Goal: Task Accomplishment & Management: Manage account settings

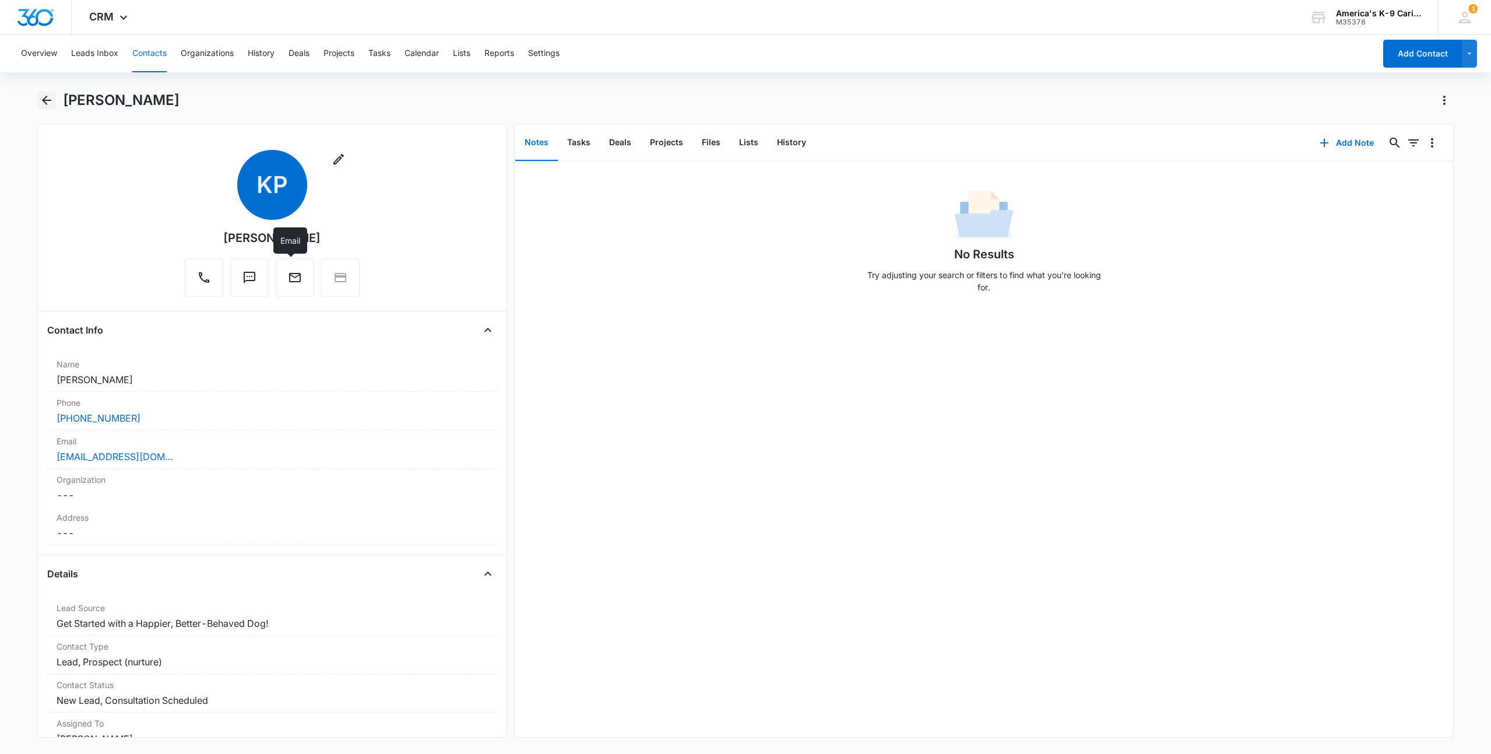
click at [40, 99] on icon "Back" at bounding box center [47, 100] width 14 height 14
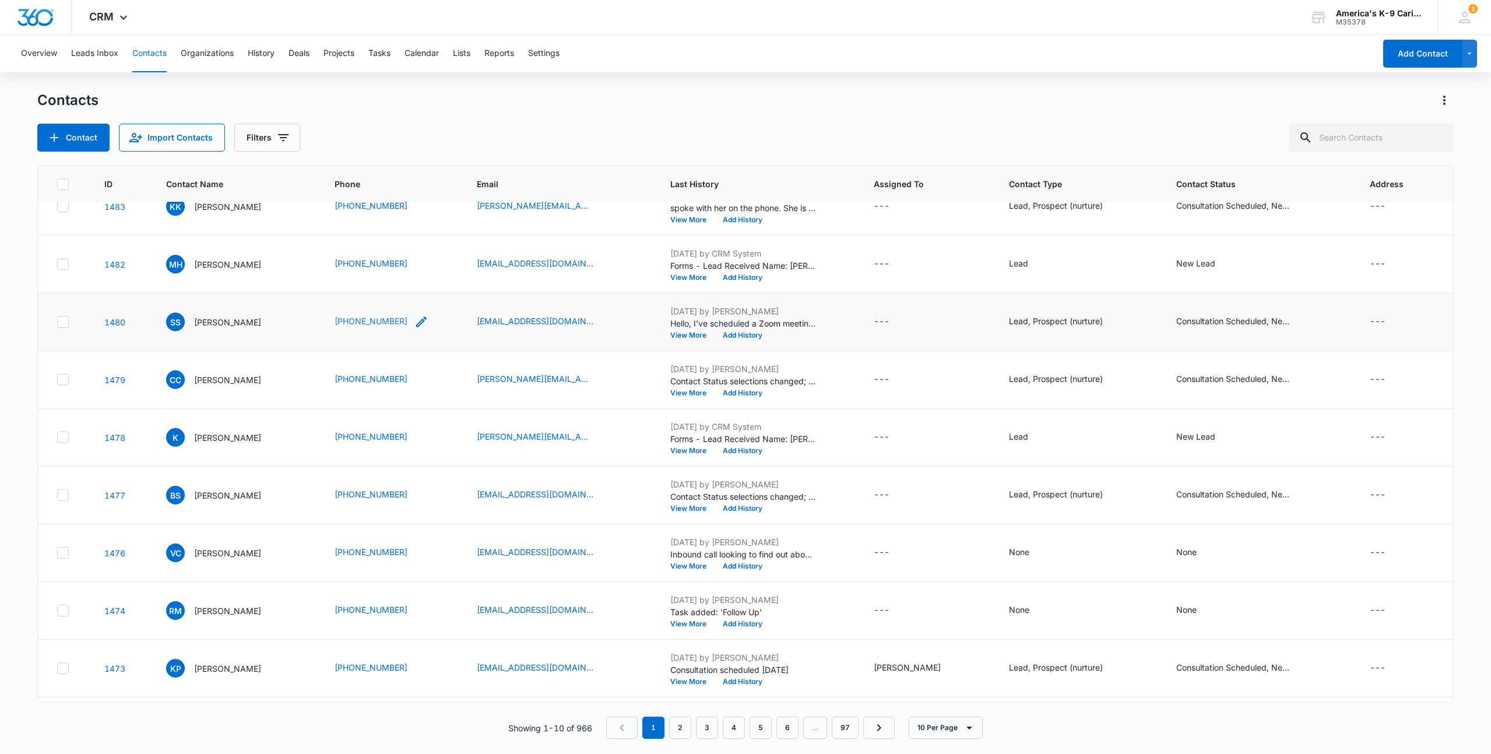
scroll to position [19, 0]
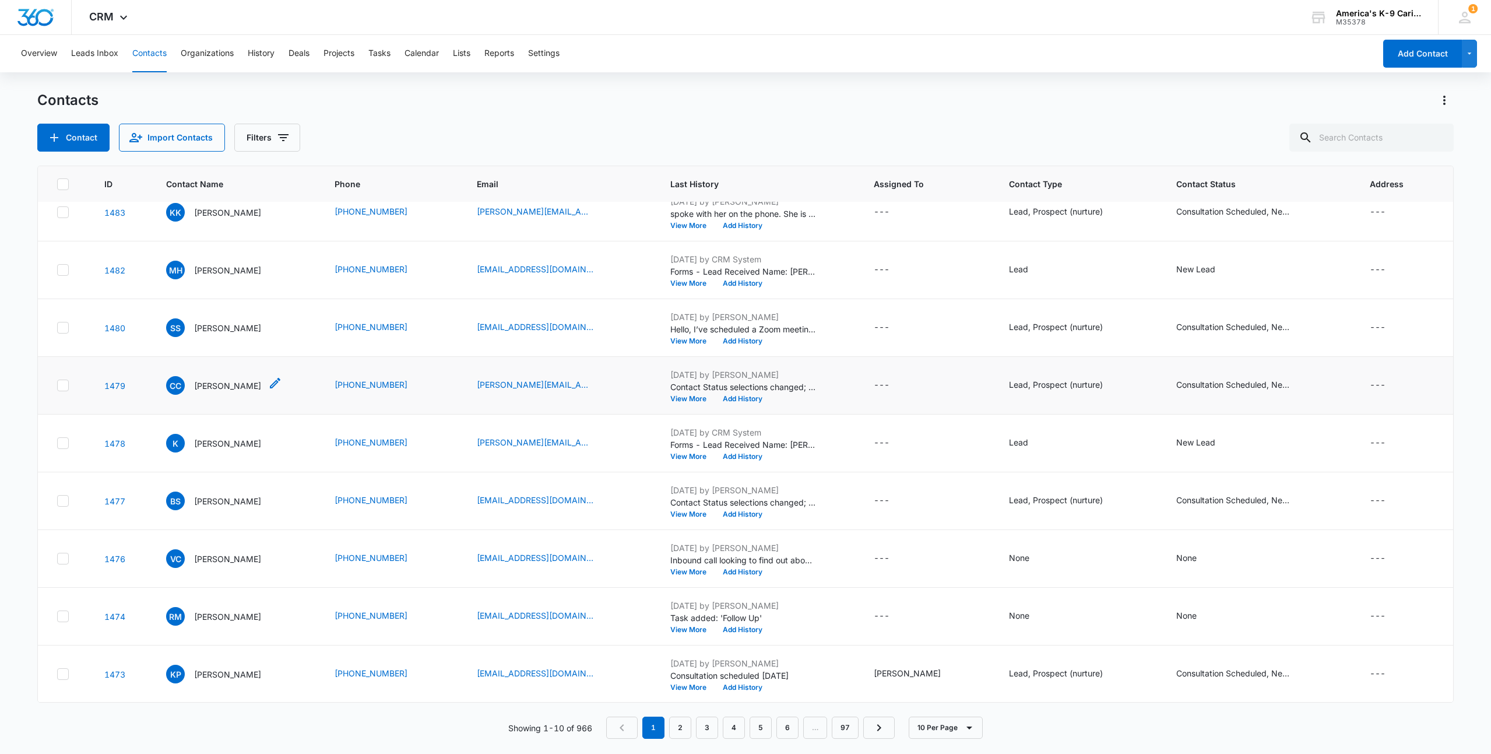
click at [217, 383] on p "[PERSON_NAME]" at bounding box center [227, 385] width 67 height 12
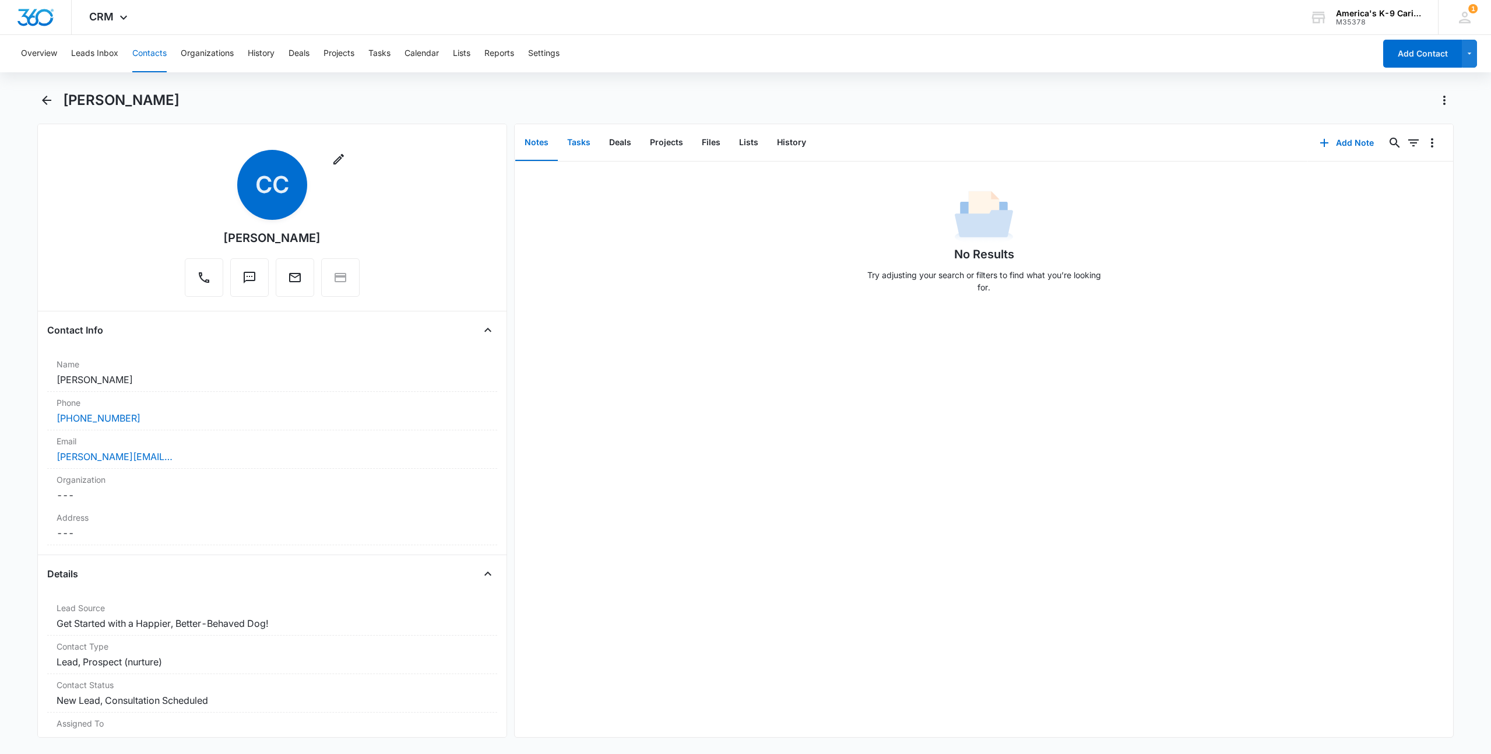
click at [574, 142] on button "Tasks" at bounding box center [579, 143] width 42 height 36
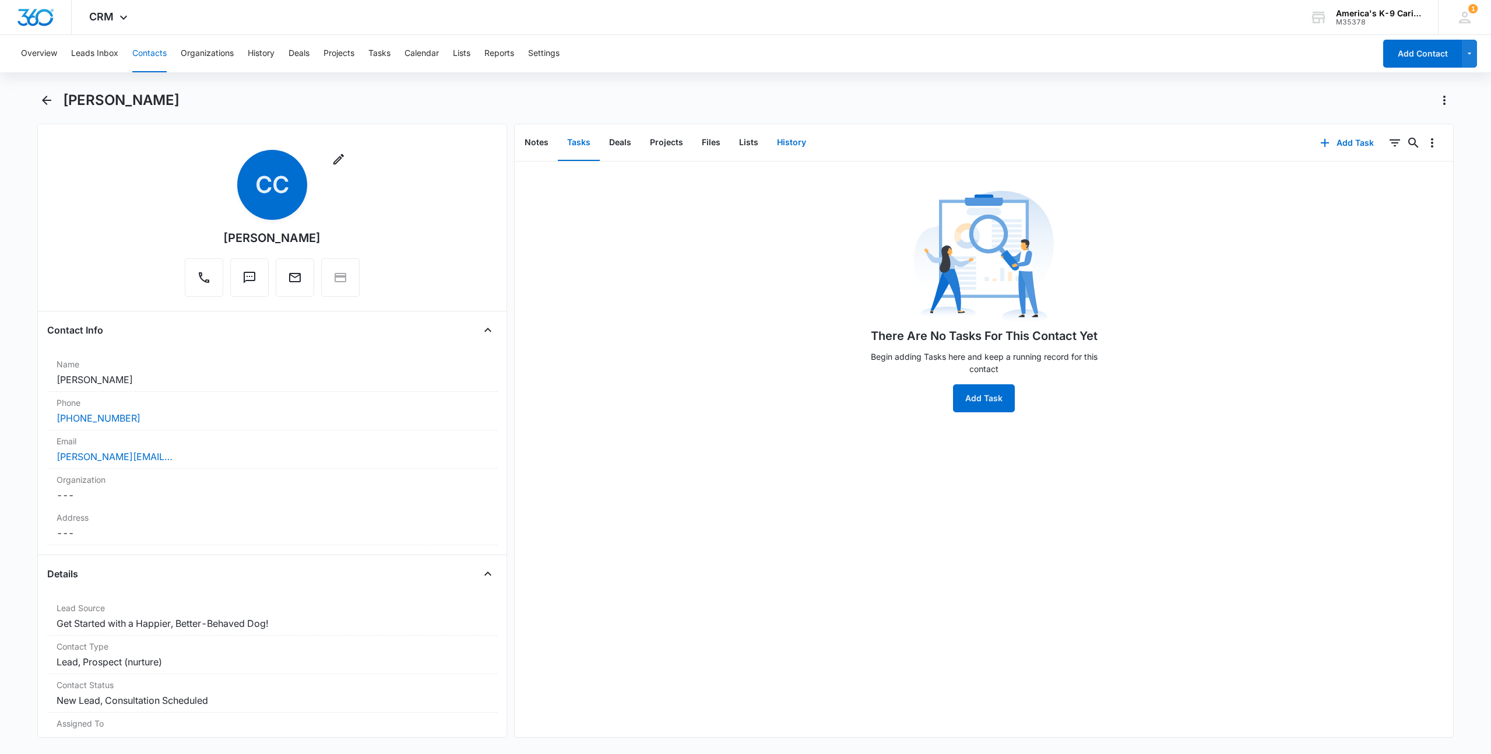
click at [805, 138] on button "History" at bounding box center [792, 143] width 48 height 36
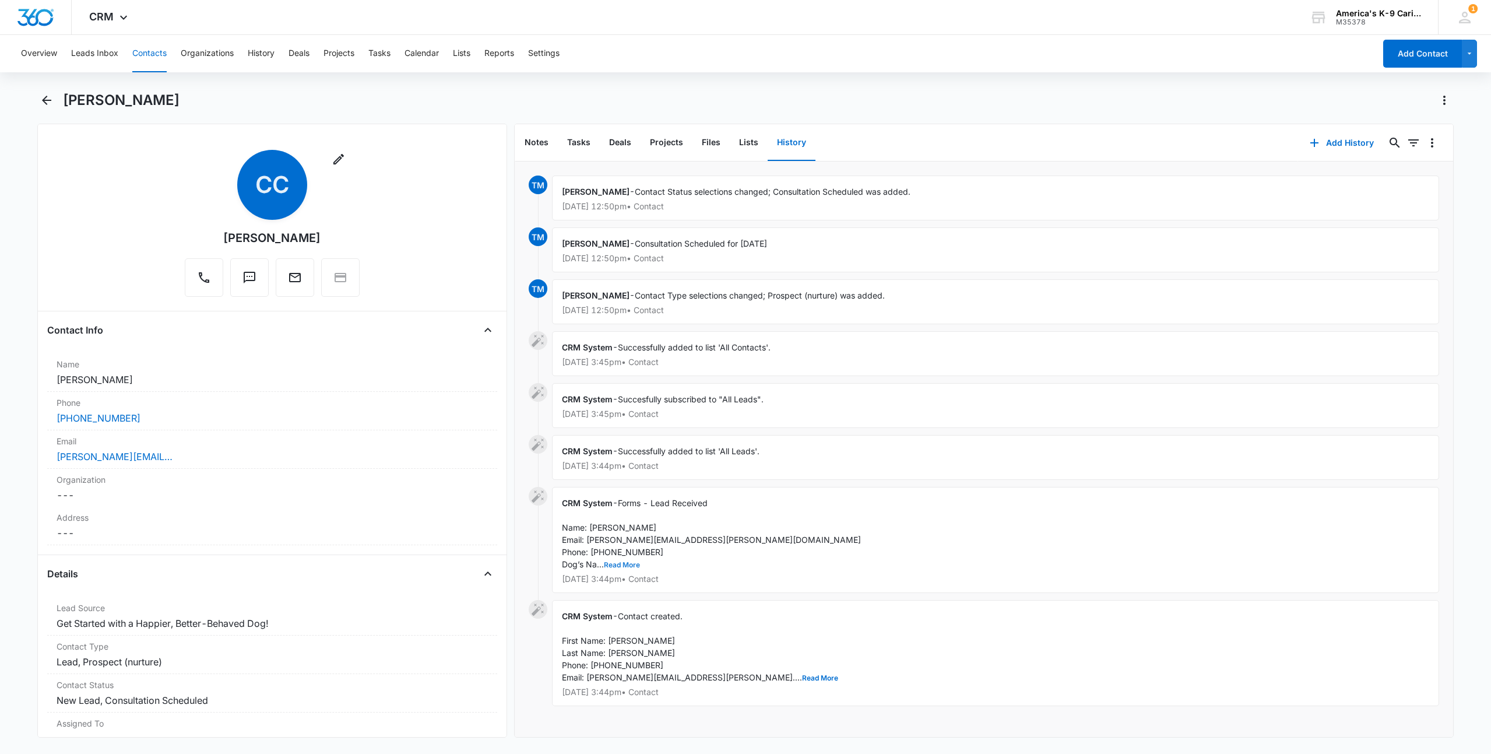
click at [620, 565] on button "Read More" at bounding box center [622, 564] width 36 height 7
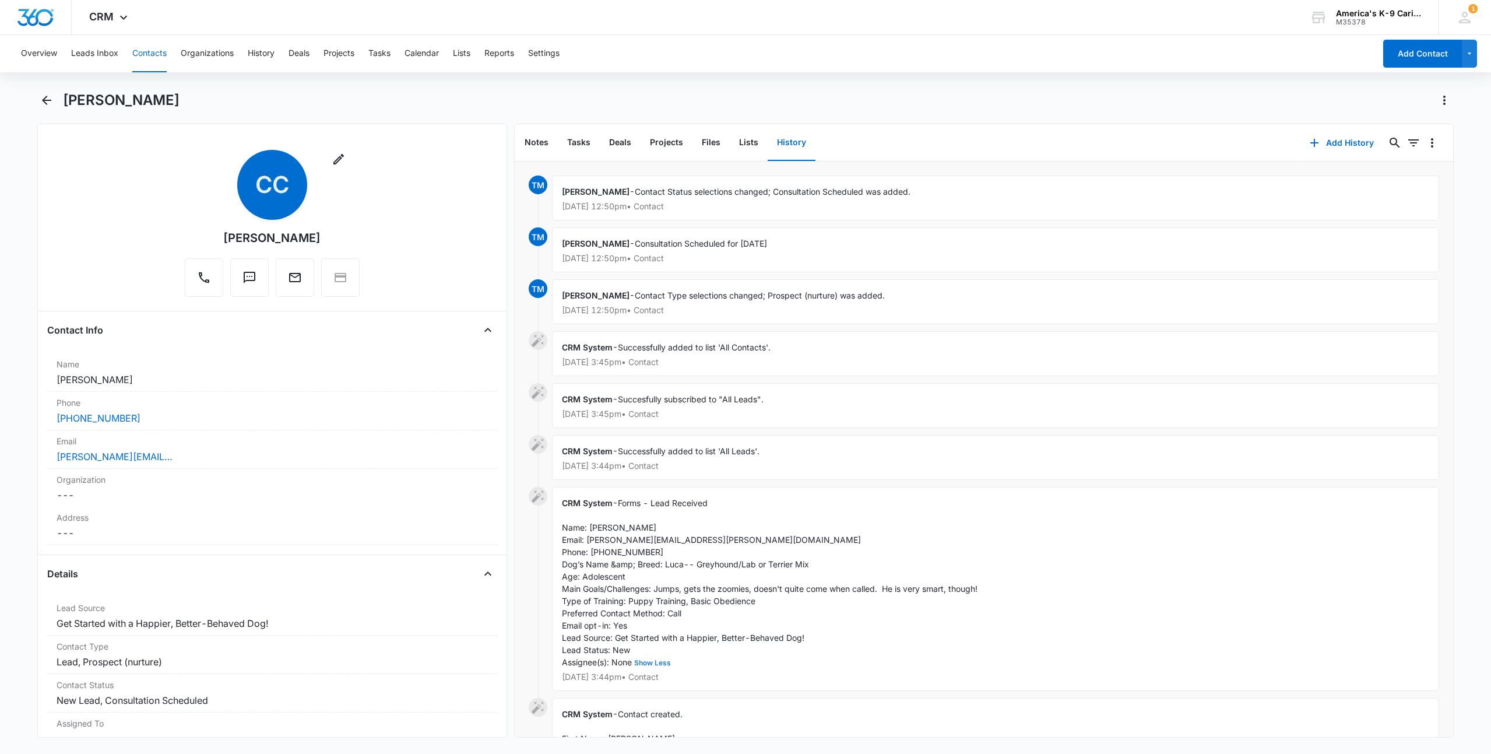
scroll to position [58, 0]
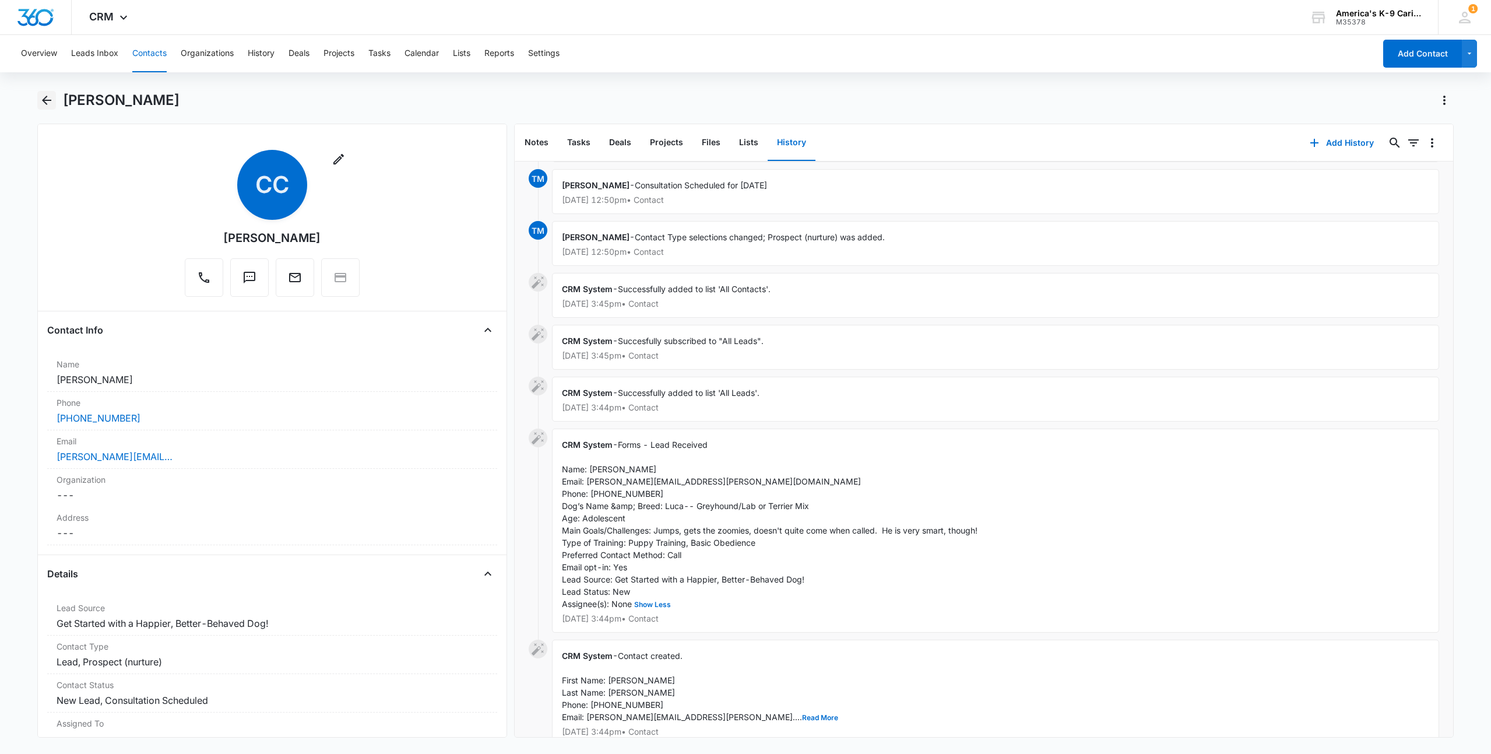
click at [47, 100] on icon "Back" at bounding box center [46, 100] width 9 height 9
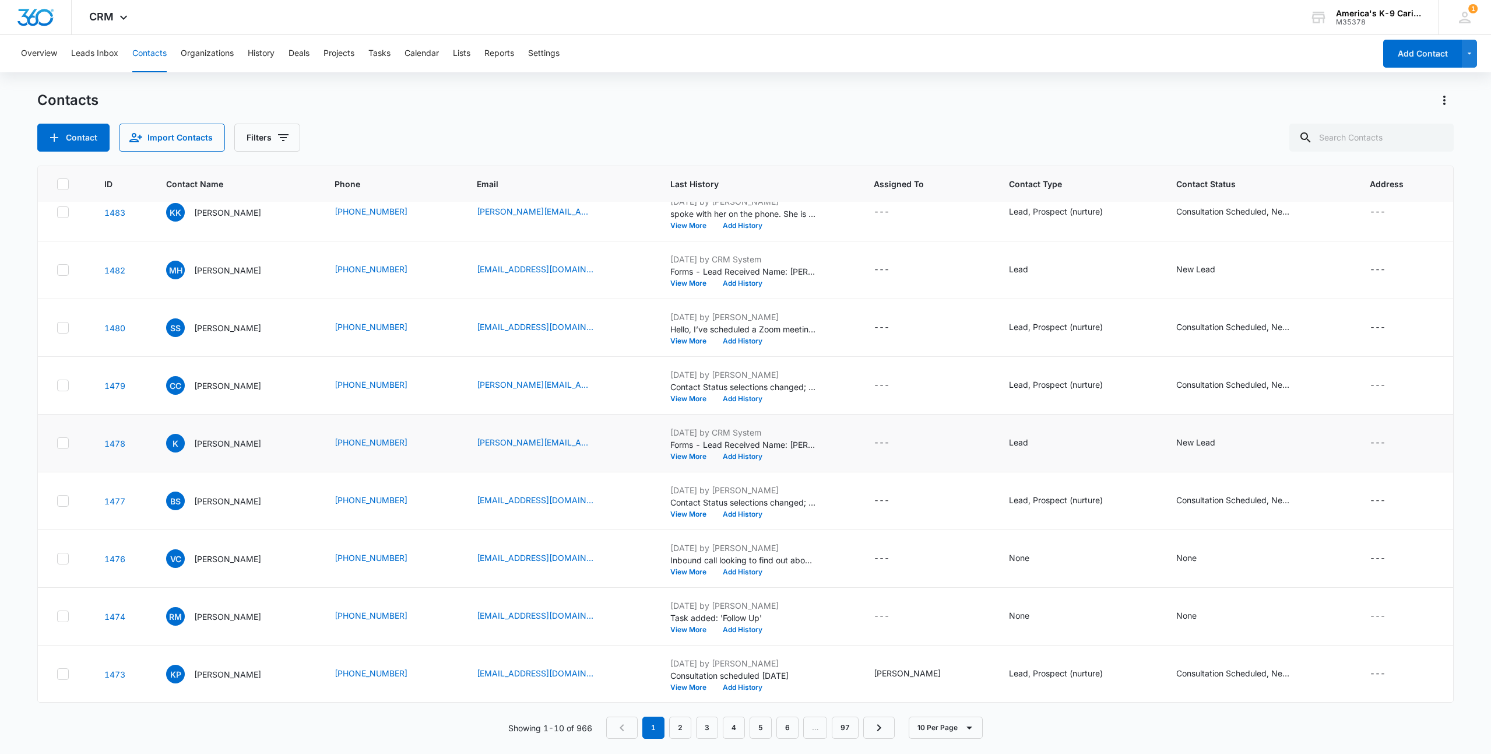
scroll to position [77, 0]
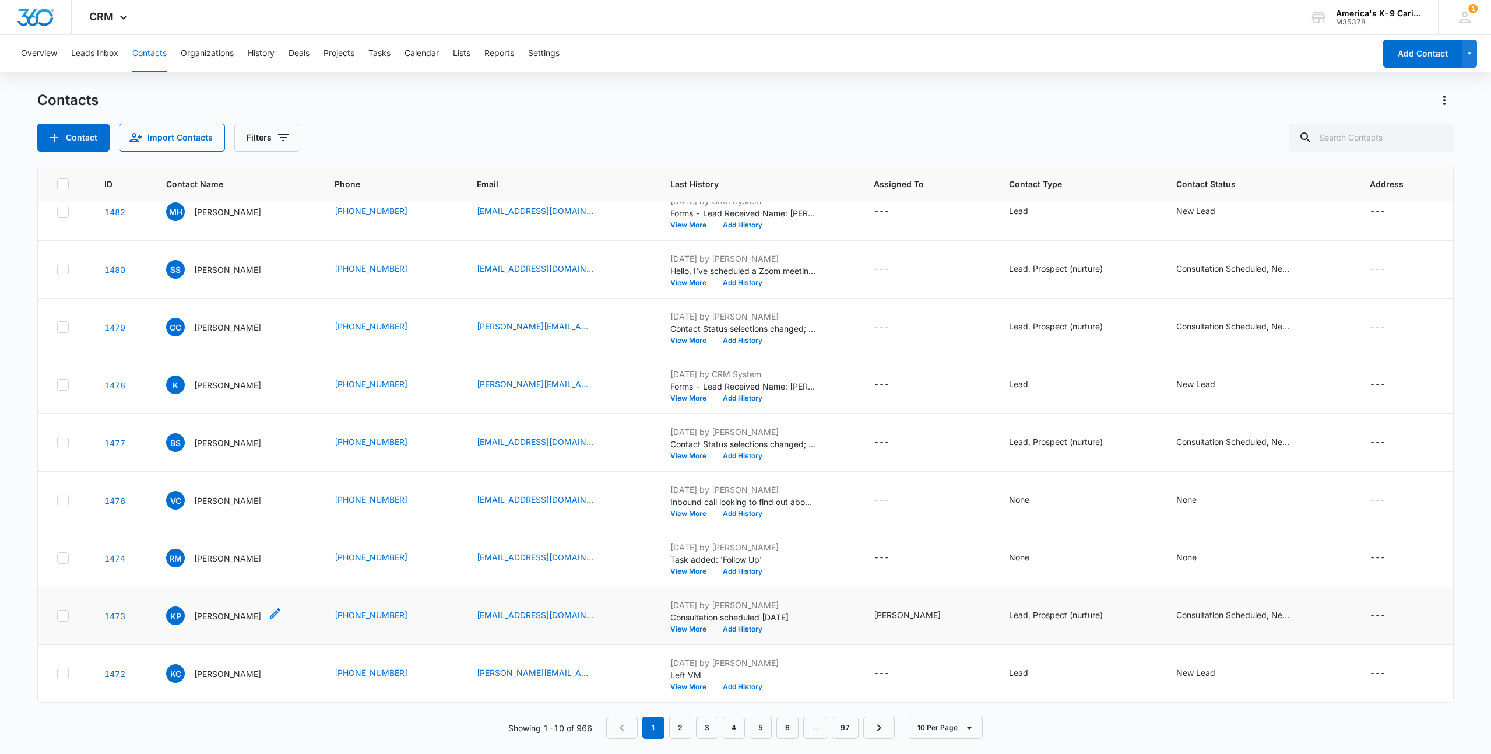
click at [225, 614] on p "[PERSON_NAME]" at bounding box center [227, 616] width 67 height 12
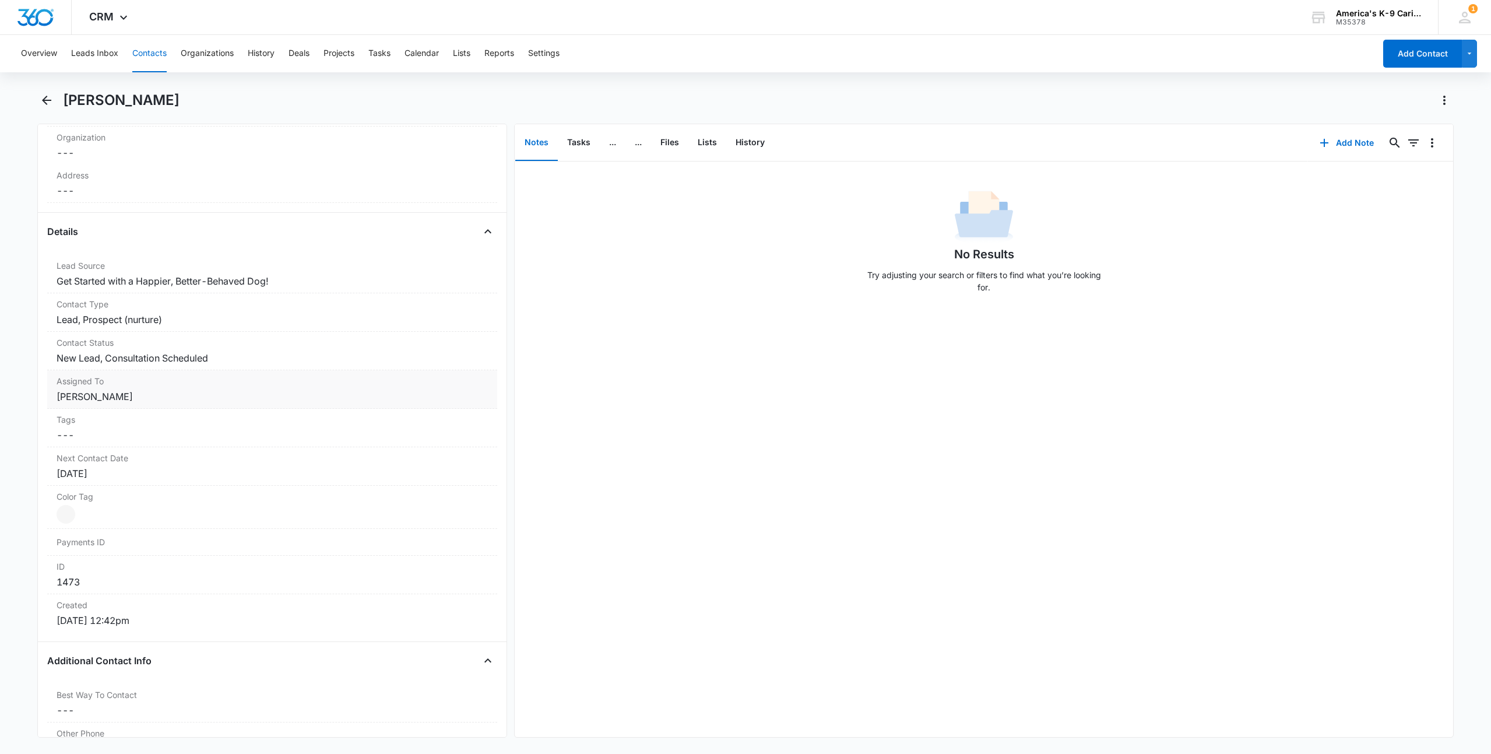
scroll to position [350, 0]
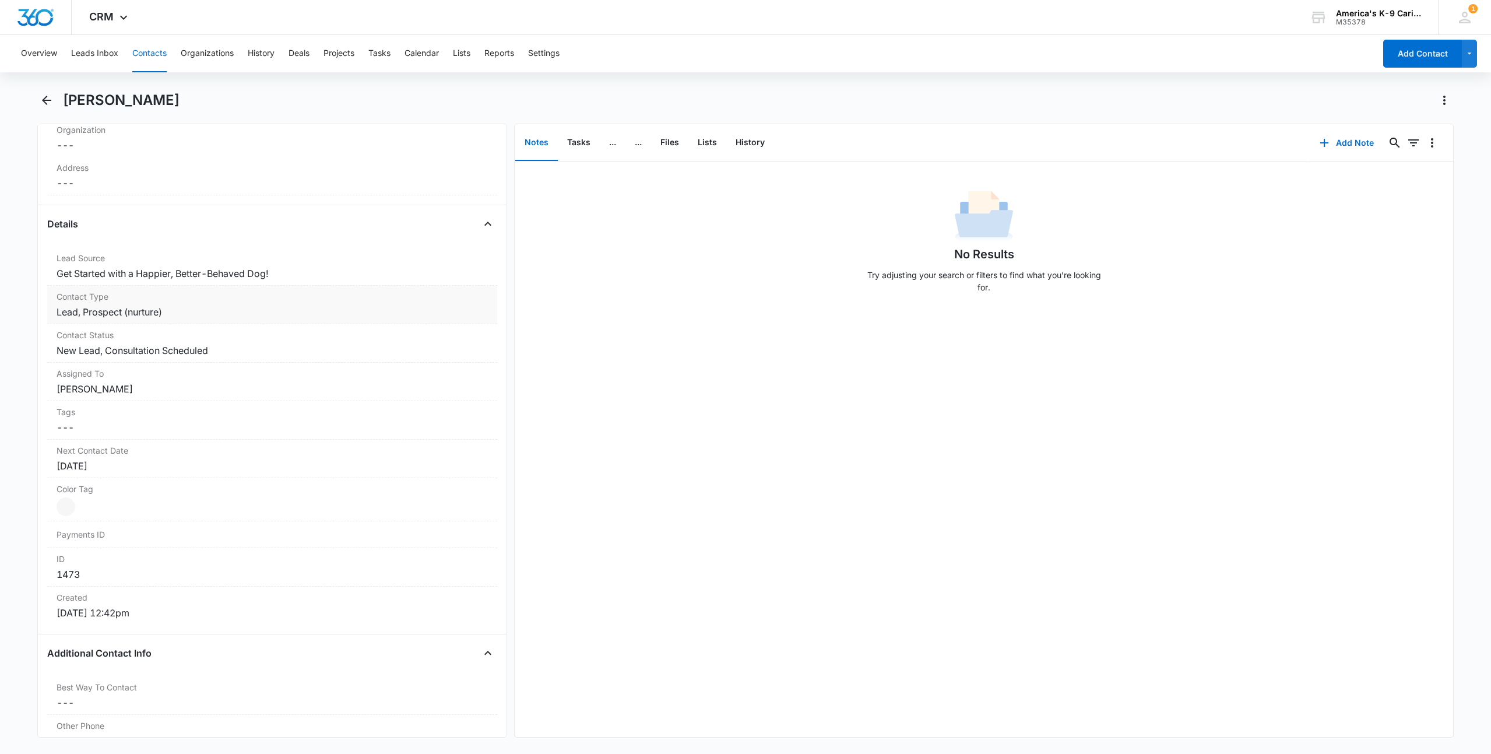
click at [349, 309] on dd "Cancel Save Changes Lead, Prospect (nurture)" at bounding box center [272, 312] width 431 height 14
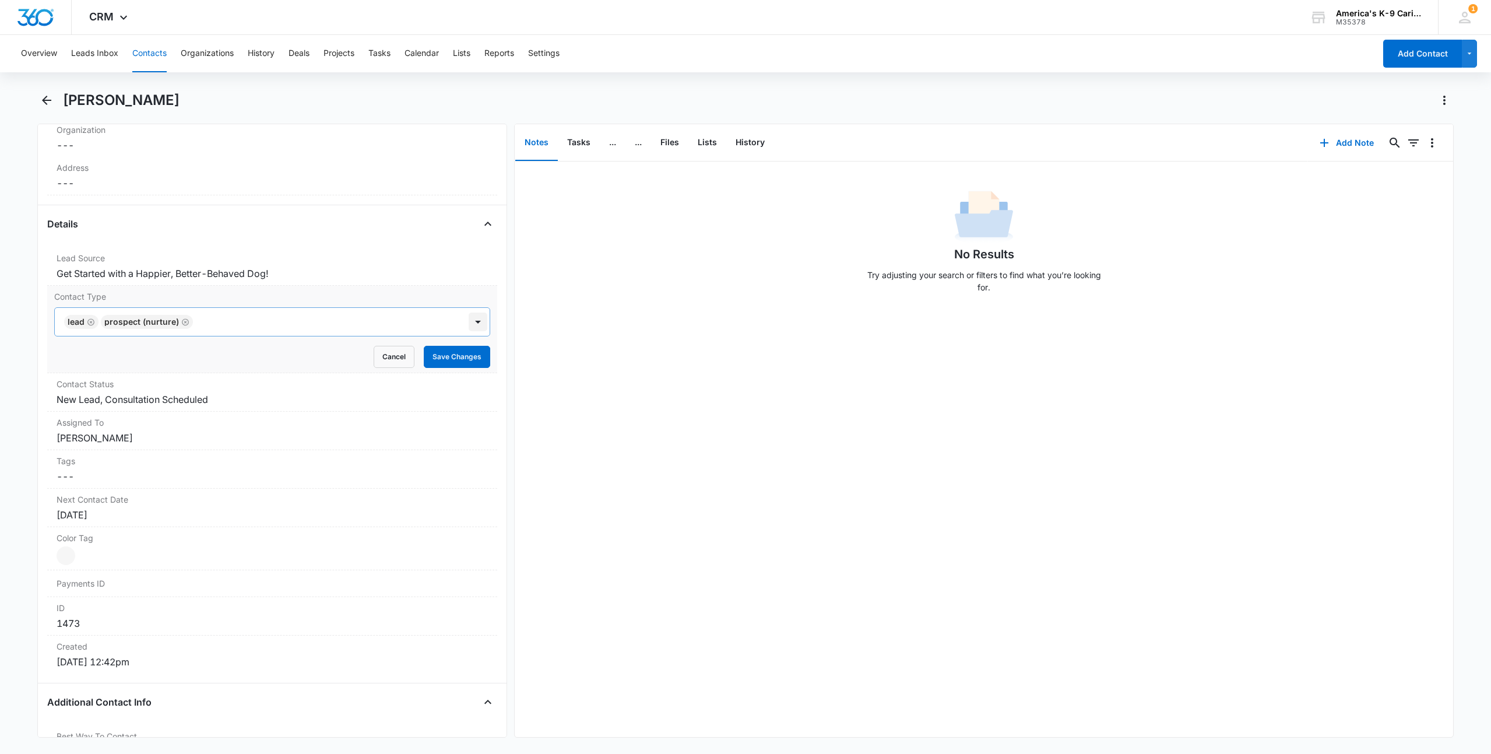
click at [470, 319] on div at bounding box center [478, 321] width 19 height 19
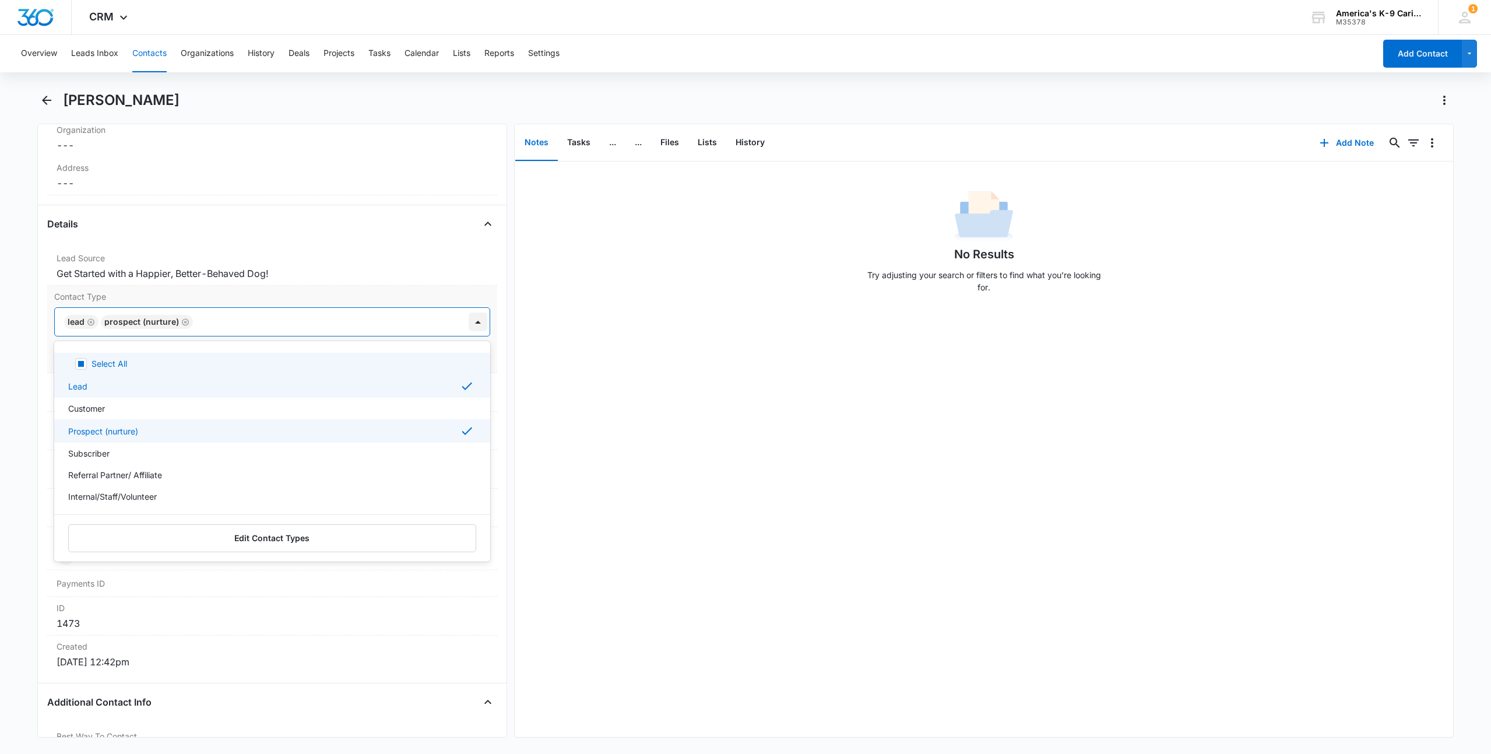
click at [470, 319] on div at bounding box center [478, 321] width 19 height 19
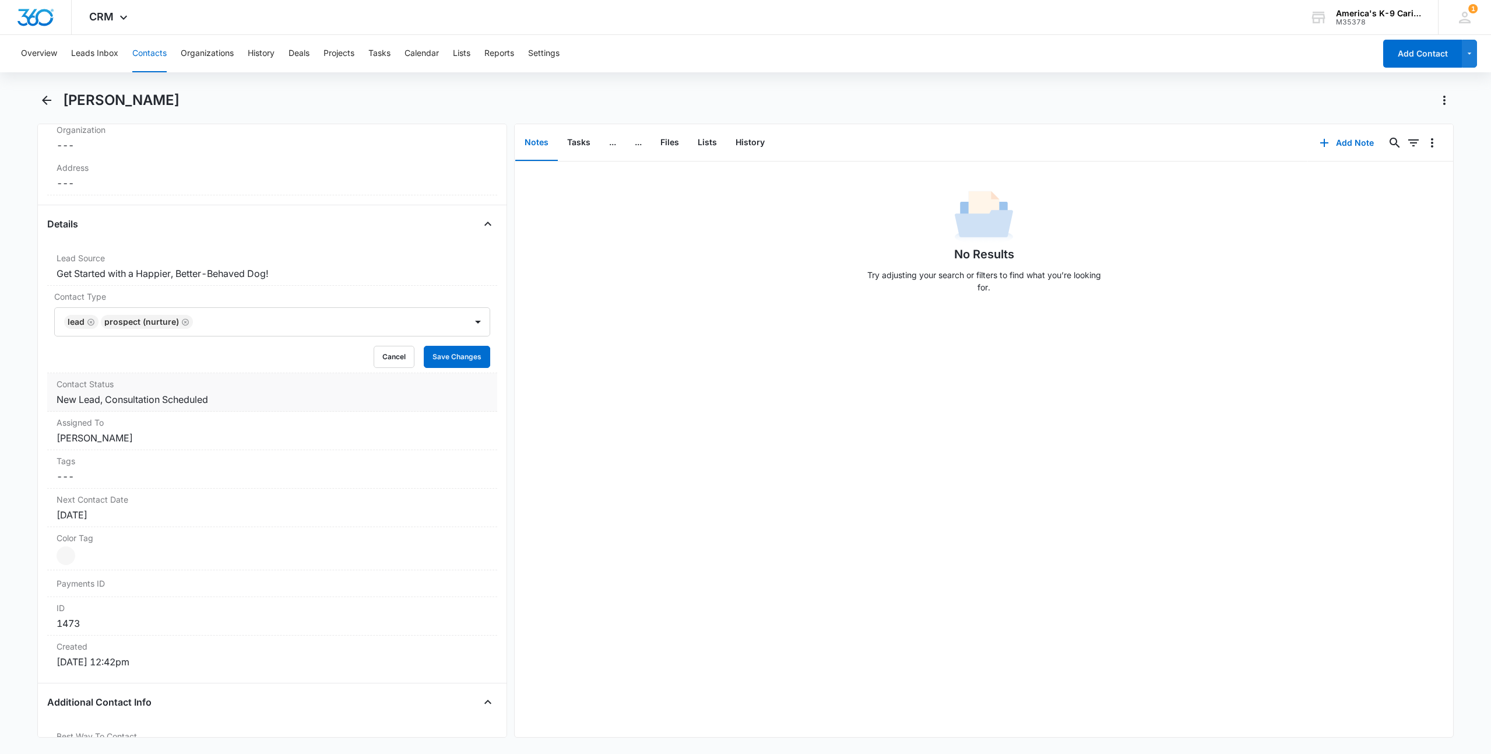
click at [430, 407] on div "Contact Status Cancel Save Changes New Lead, Consultation Scheduled" at bounding box center [272, 392] width 450 height 38
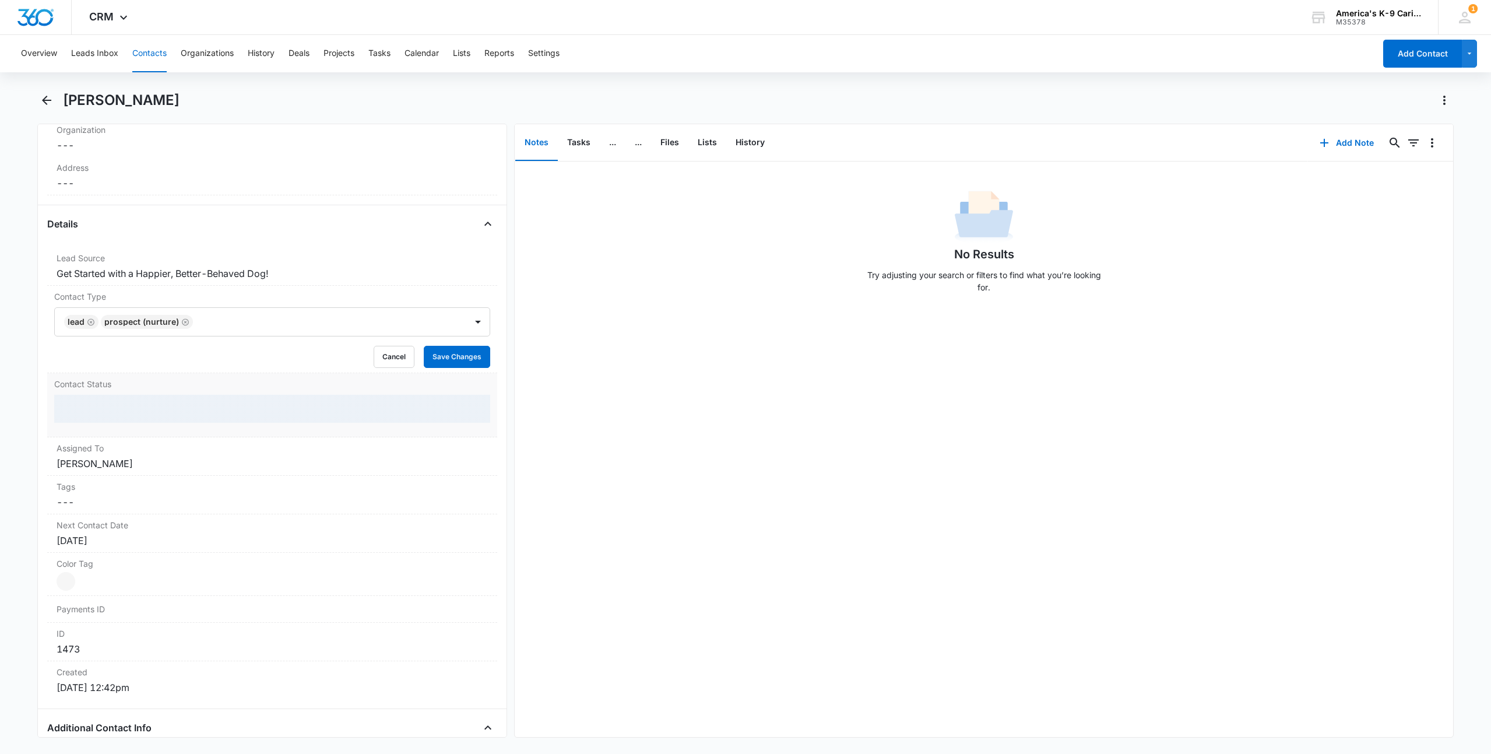
click at [467, 409] on div at bounding box center [272, 409] width 436 height 28
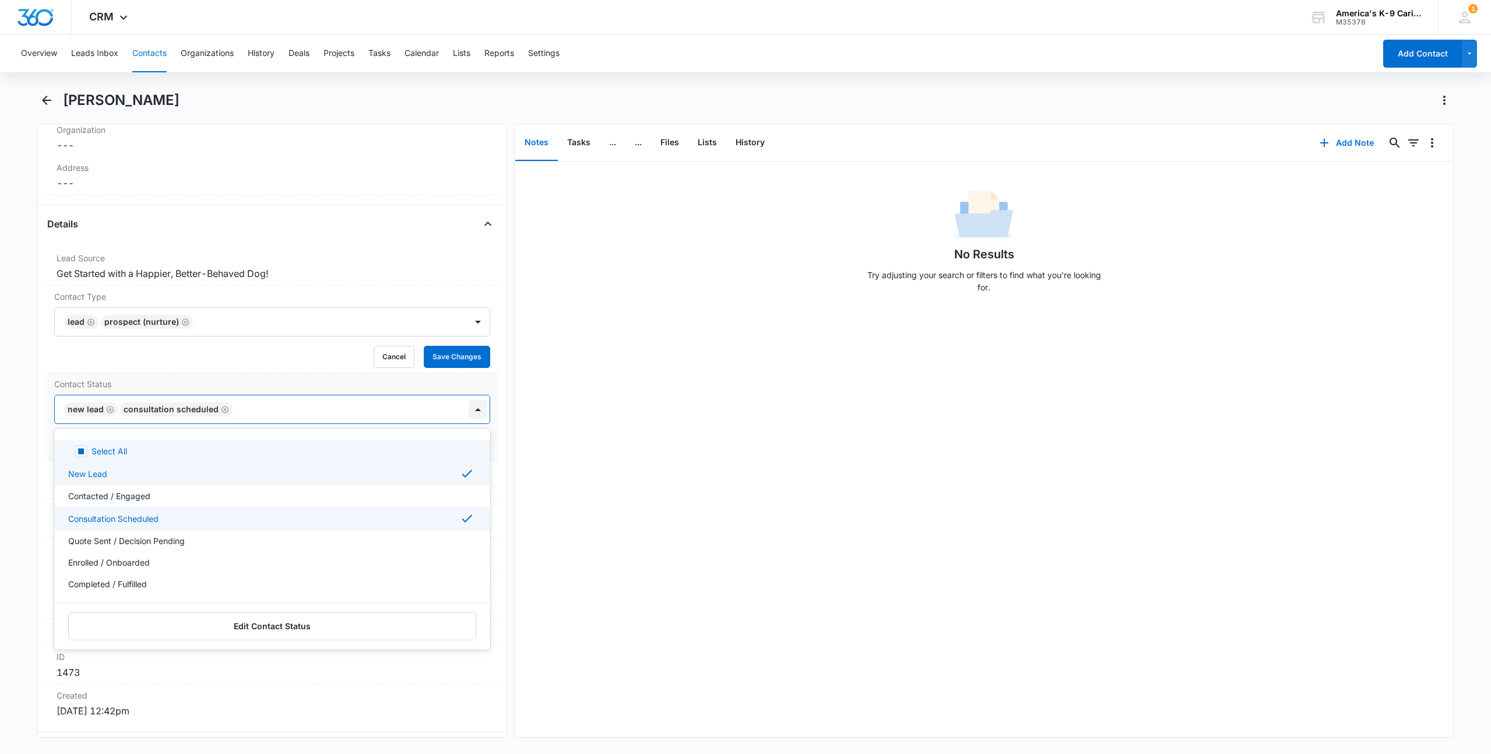
click at [471, 407] on div at bounding box center [478, 409] width 19 height 19
click at [202, 539] on div "Quote Sent / Decision Pending" at bounding box center [271, 540] width 406 height 12
click at [496, 386] on div "Remove KP [PERSON_NAME] Contact Info Name Cancel Save Changes [PERSON_NAME] Pho…" at bounding box center [272, 431] width 470 height 614
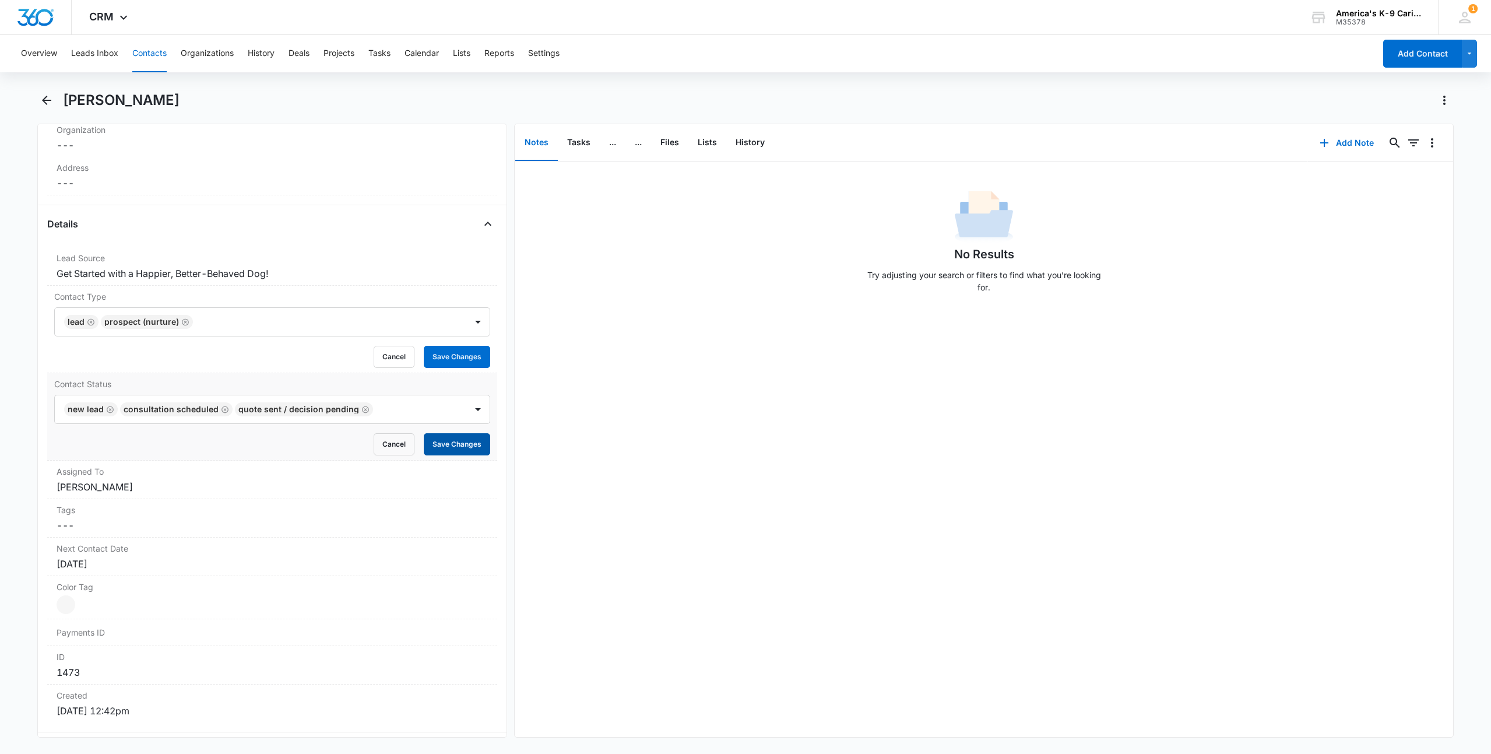
click at [455, 448] on button "Save Changes" at bounding box center [457, 444] width 66 height 22
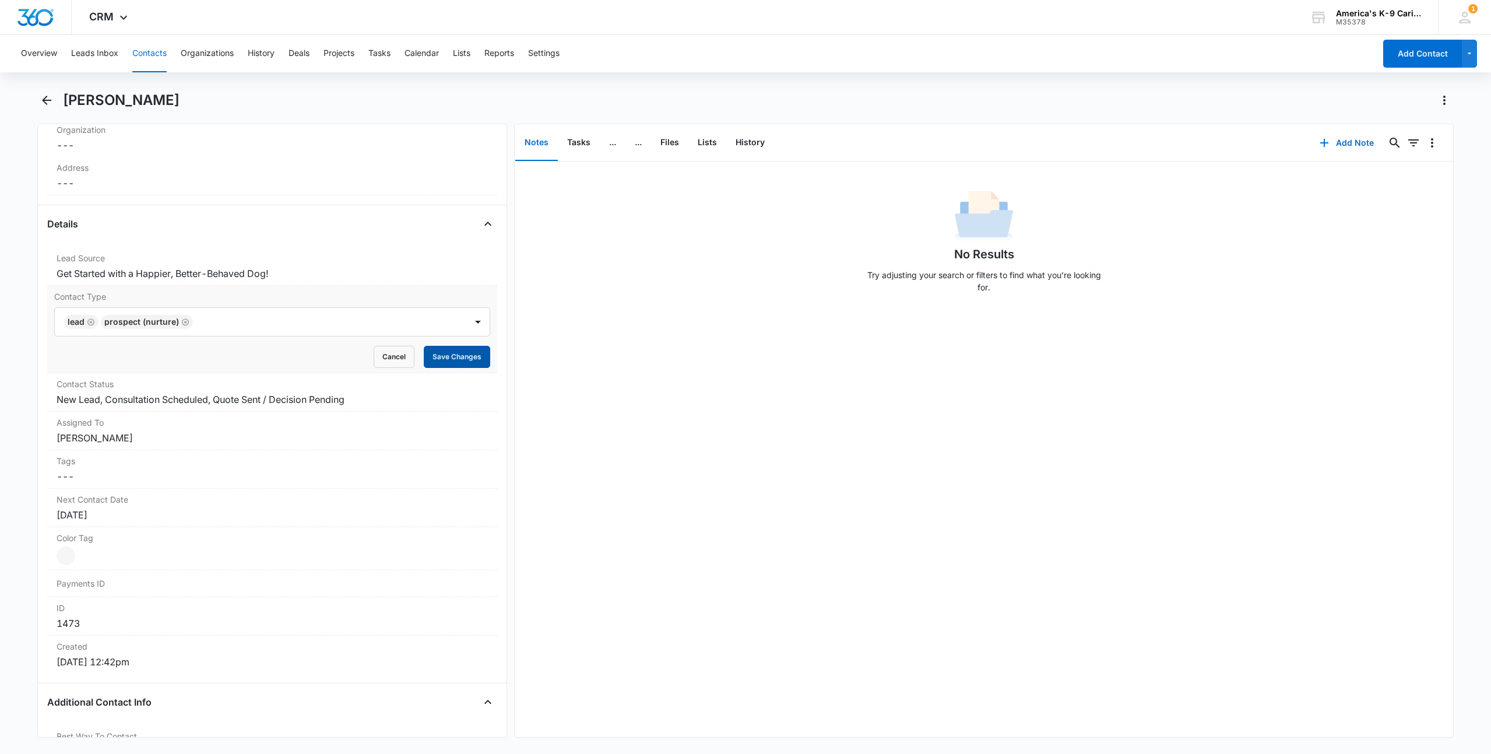
click at [438, 354] on button "Save Changes" at bounding box center [457, 357] width 66 height 22
click at [150, 53] on button "Contacts" at bounding box center [149, 53] width 34 height 37
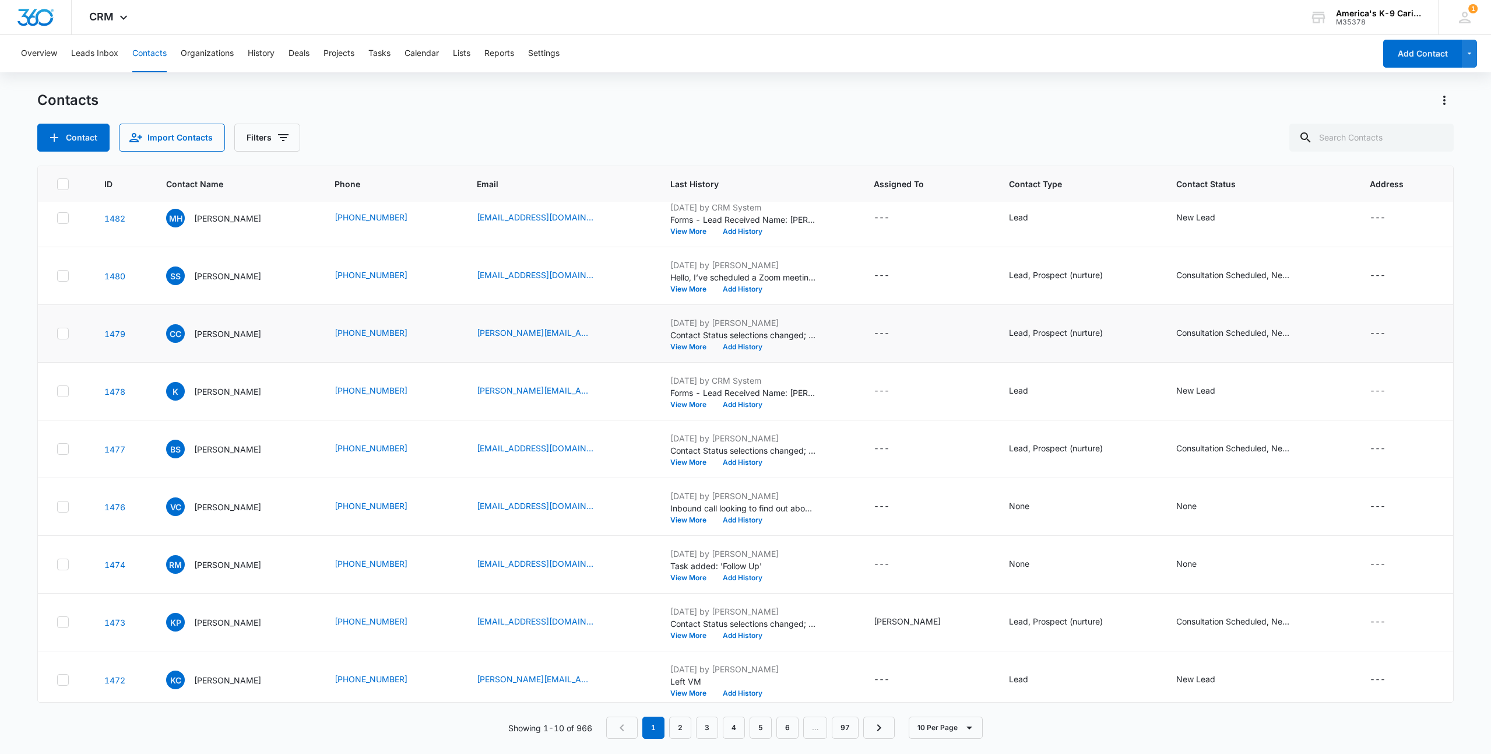
scroll to position [77, 0]
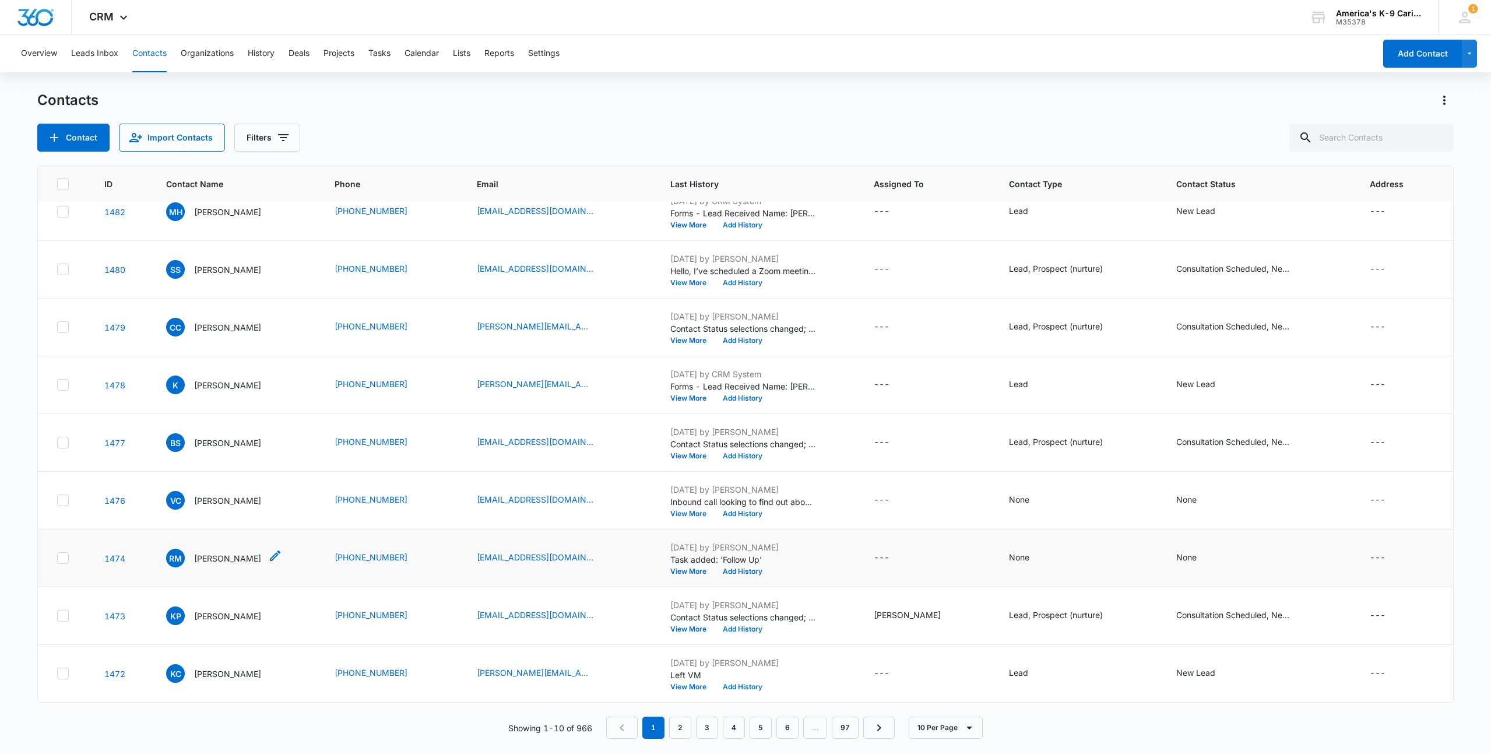
click at [224, 557] on p "[PERSON_NAME]" at bounding box center [227, 558] width 67 height 12
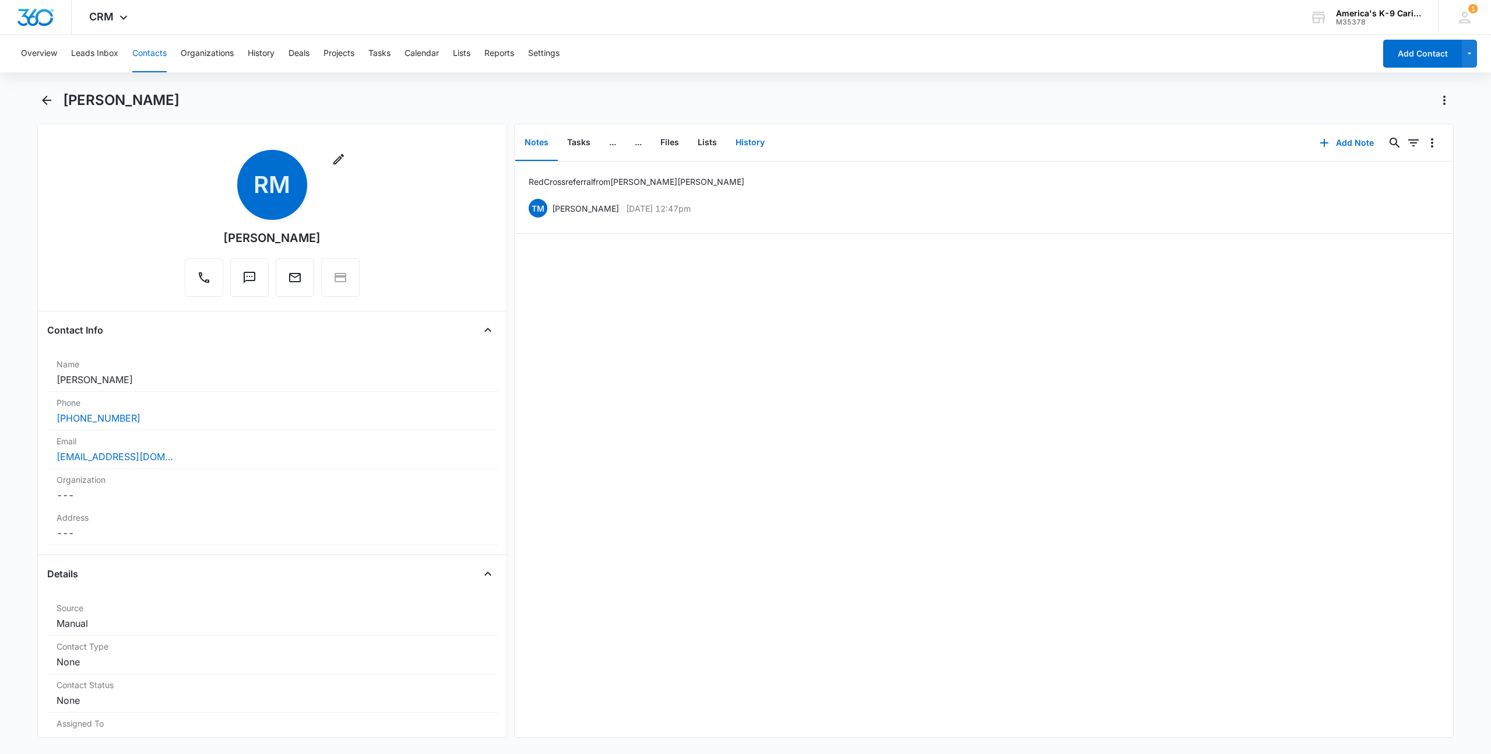
click at [735, 143] on button "History" at bounding box center [750, 143] width 48 height 36
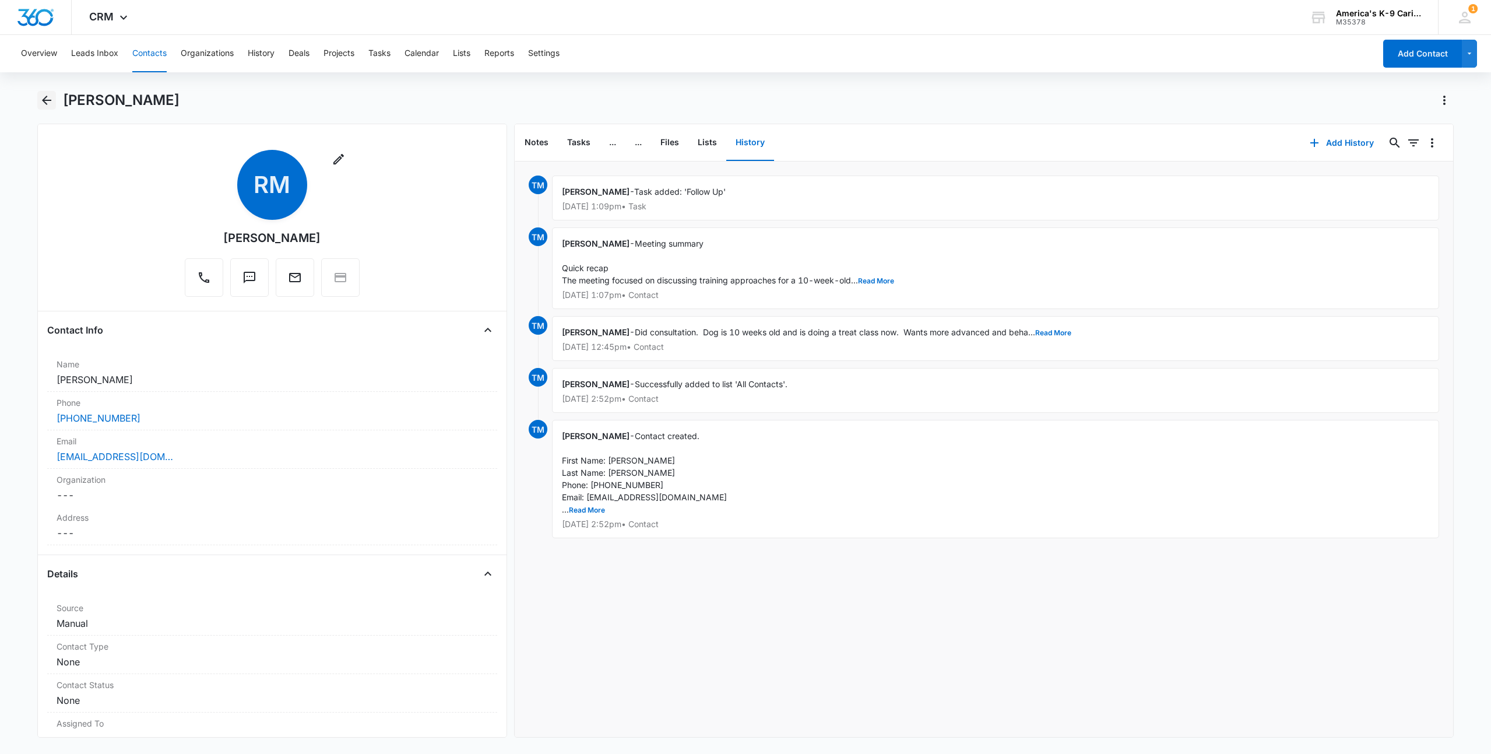
click at [43, 97] on icon "Back" at bounding box center [47, 100] width 14 height 14
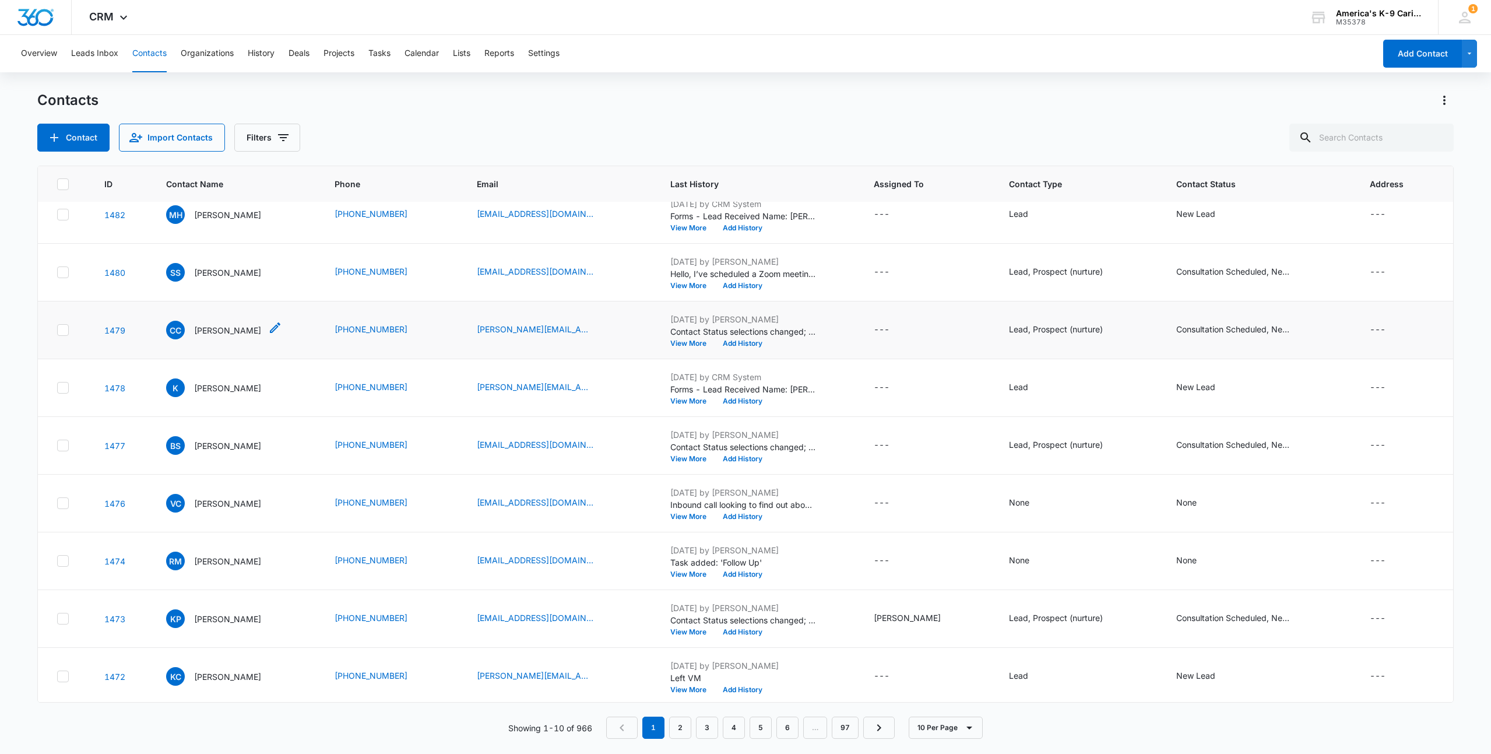
scroll to position [77, 0]
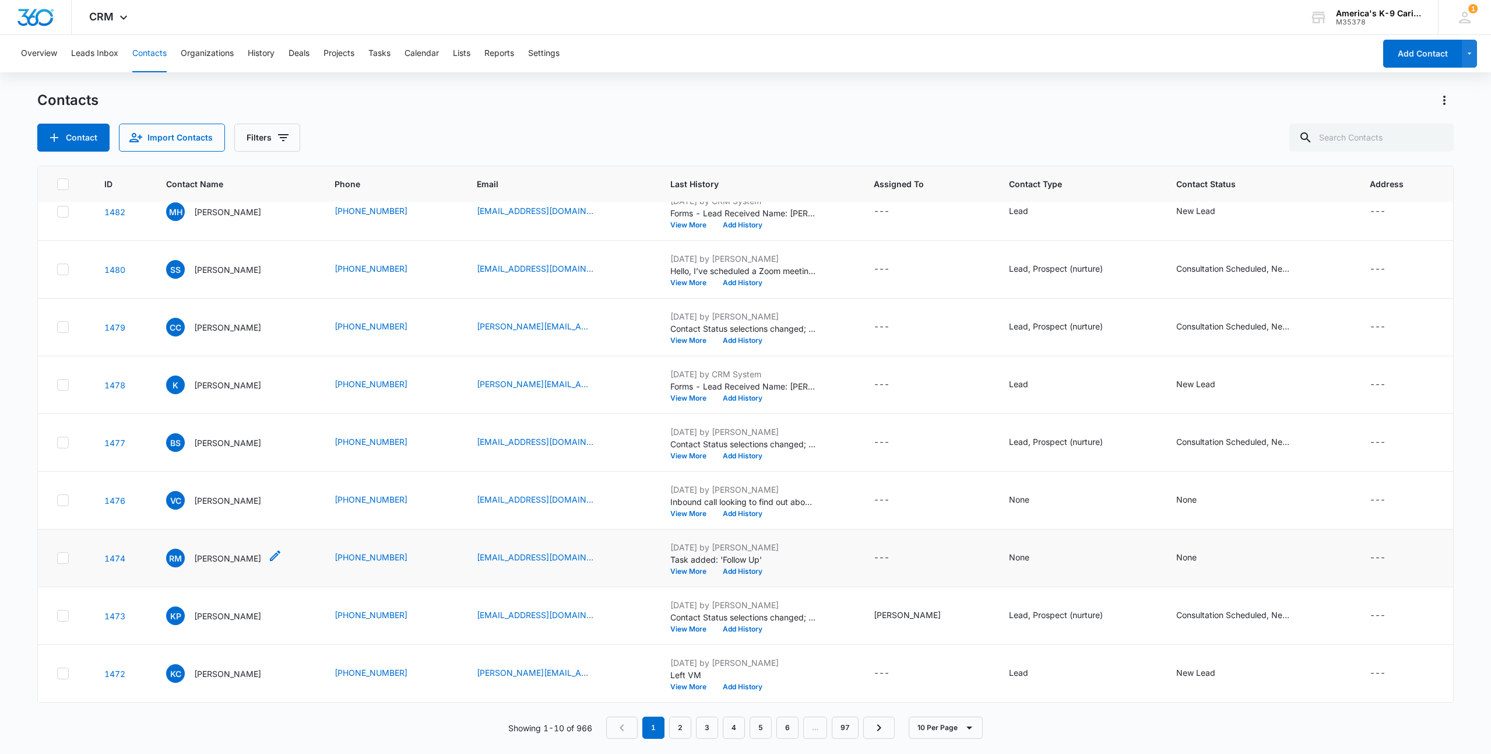
click at [220, 563] on p "[PERSON_NAME]" at bounding box center [227, 558] width 67 height 12
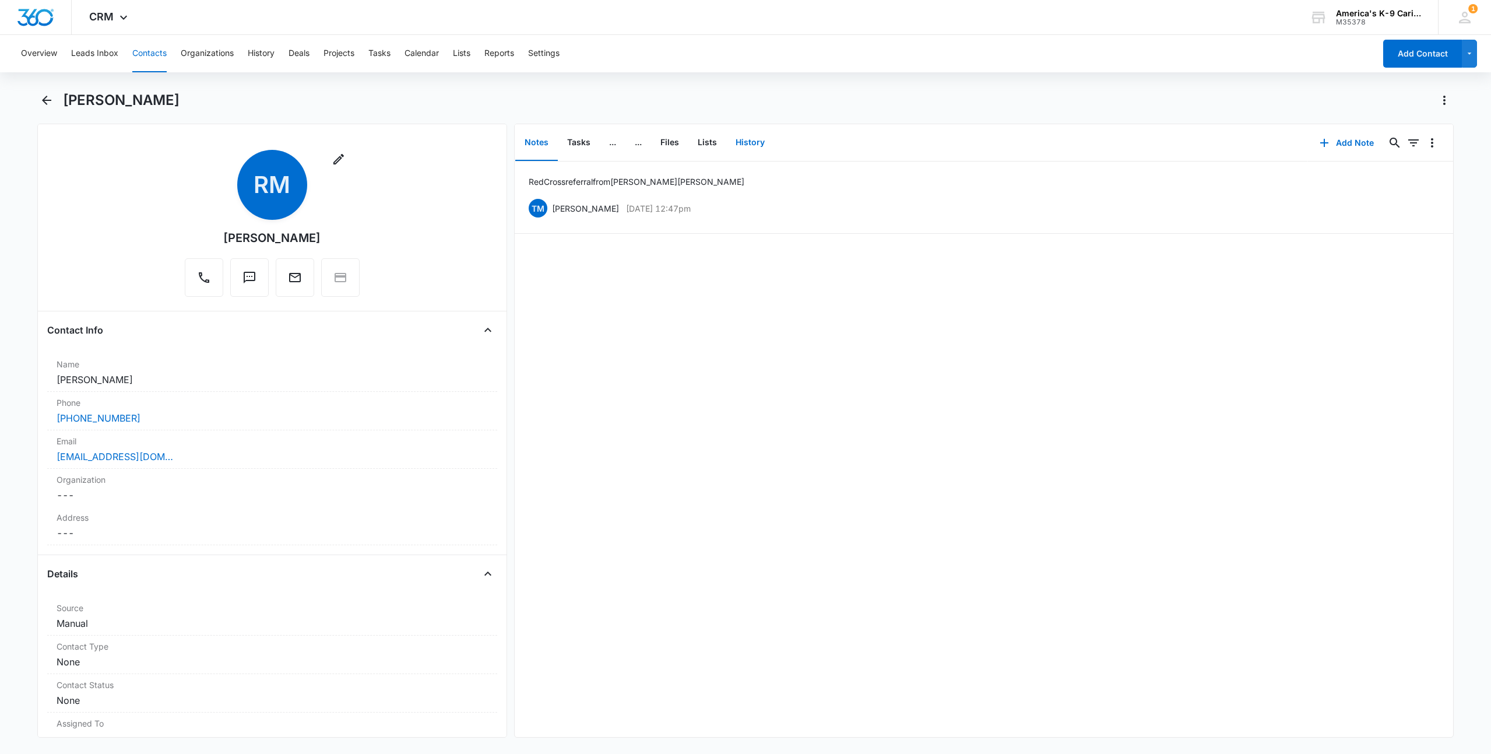
click at [742, 144] on button "History" at bounding box center [750, 143] width 48 height 36
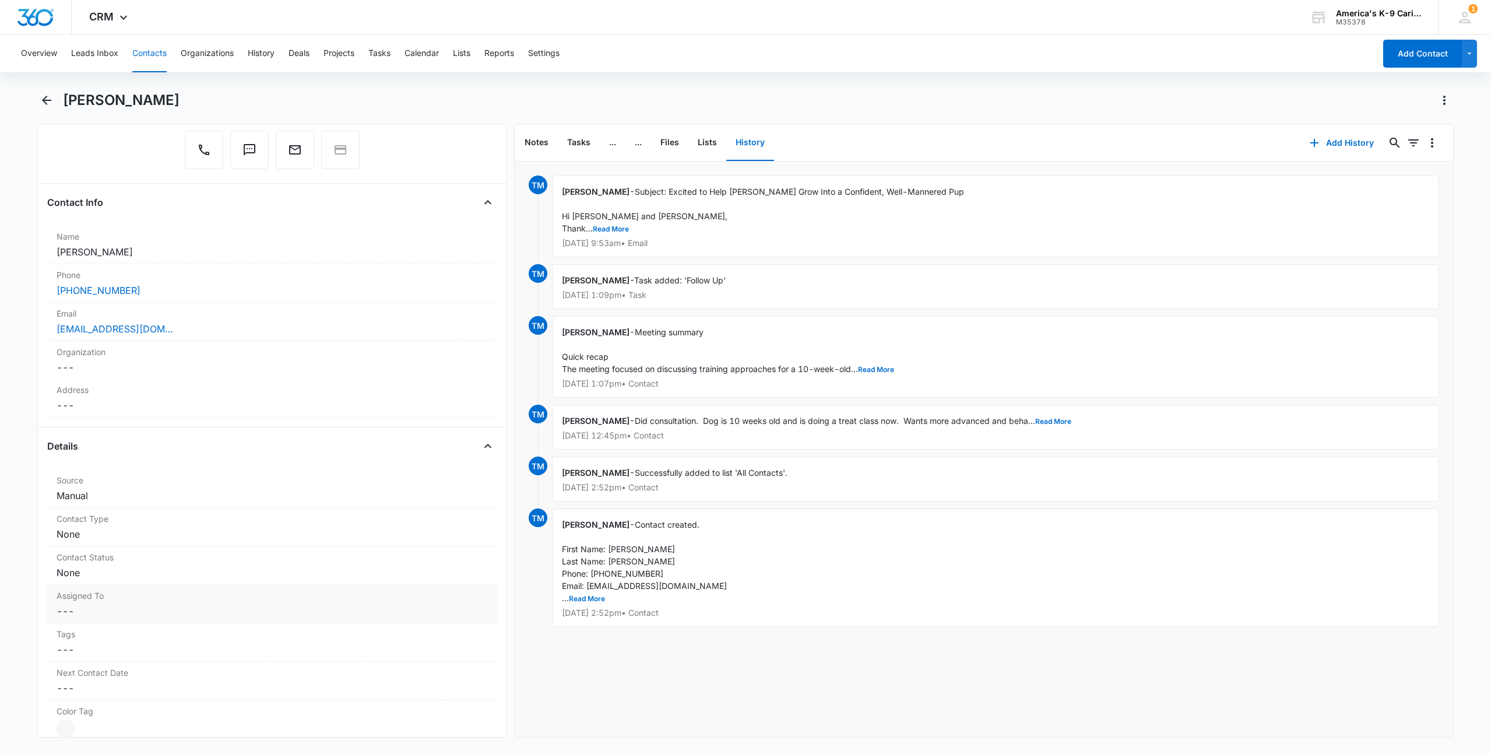
scroll to position [175, 0]
click at [439, 479] on div "Contact Type Cancel Save Changes None" at bounding box center [272, 479] width 450 height 38
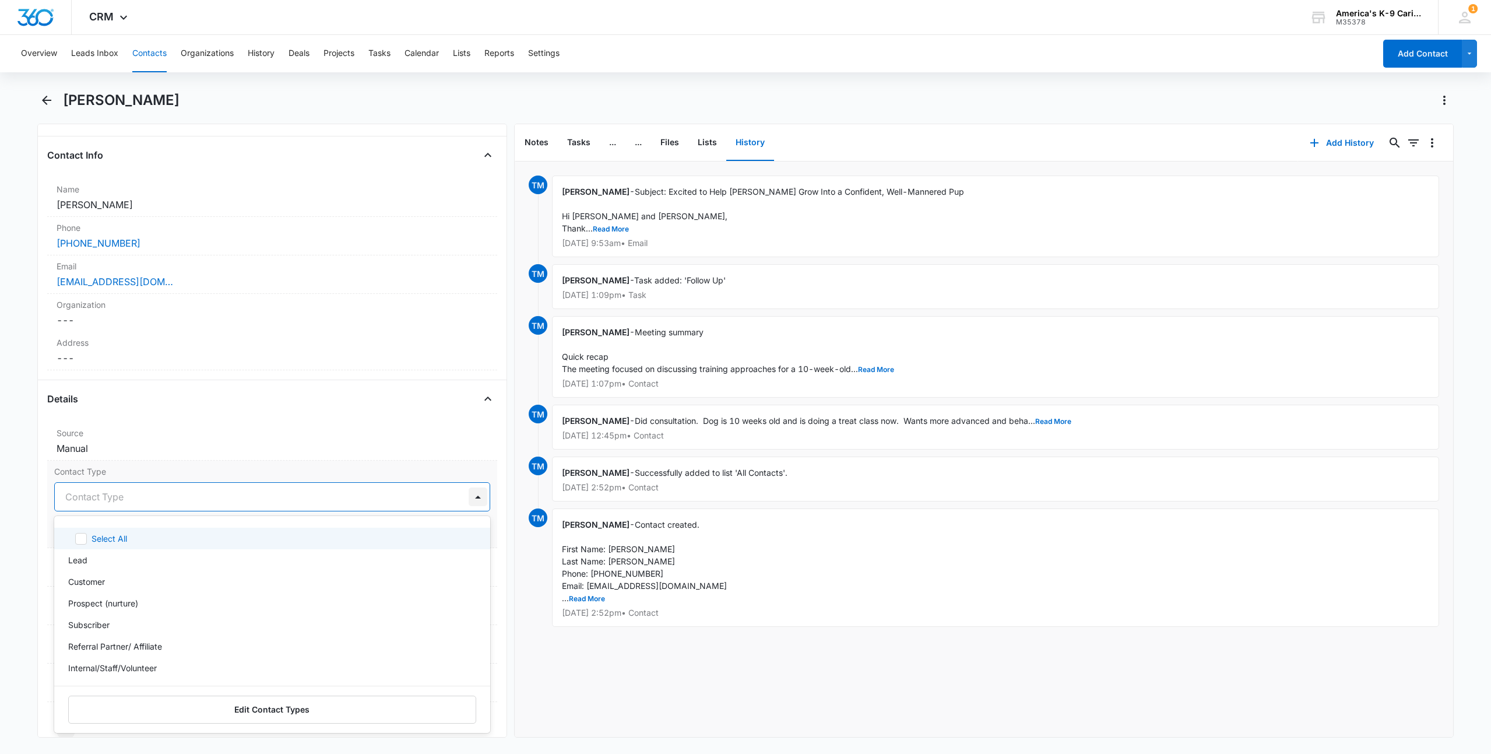
click at [469, 496] on div at bounding box center [478, 496] width 19 height 19
click at [83, 561] on p "Lead" at bounding box center [77, 560] width 19 height 12
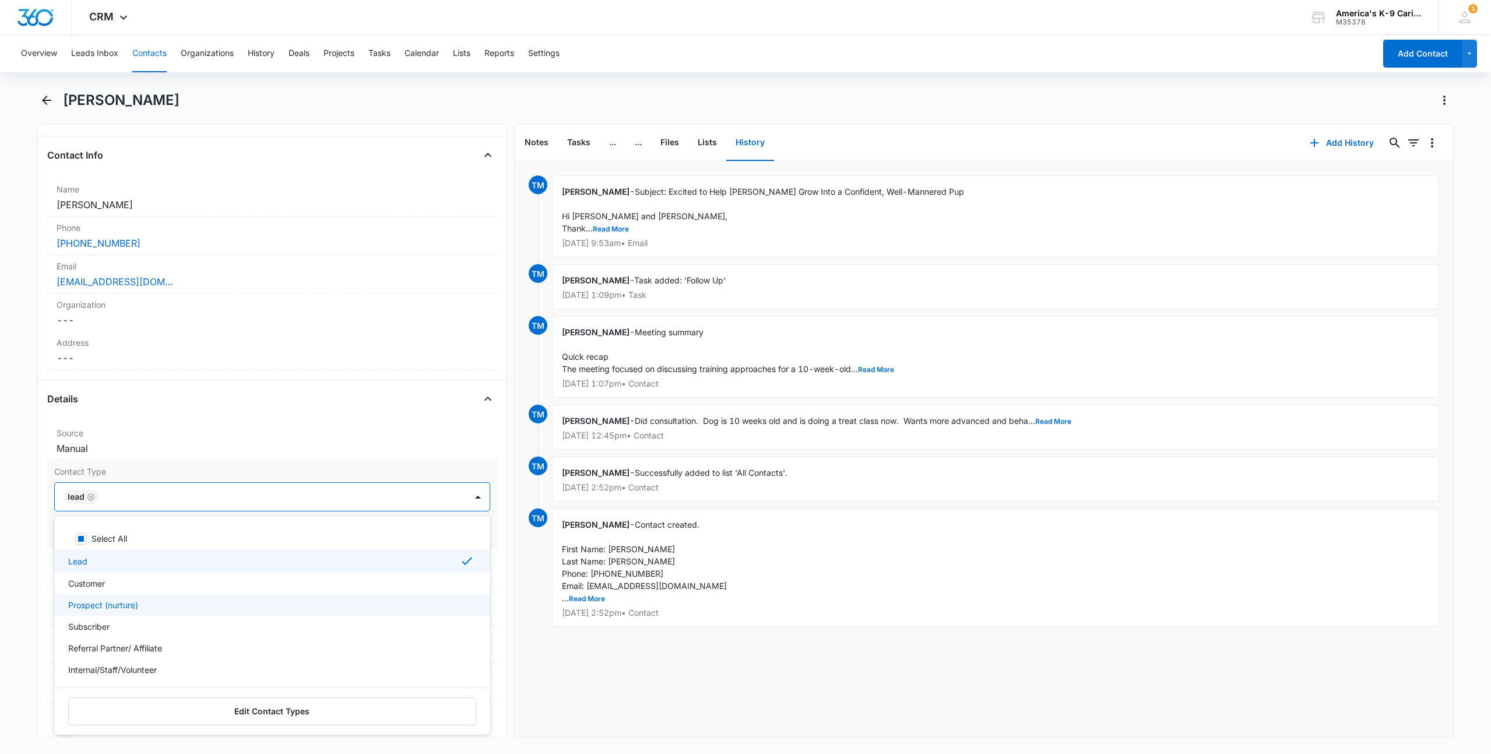
click at [112, 607] on p "Prospect (nurture)" at bounding box center [103, 605] width 70 height 12
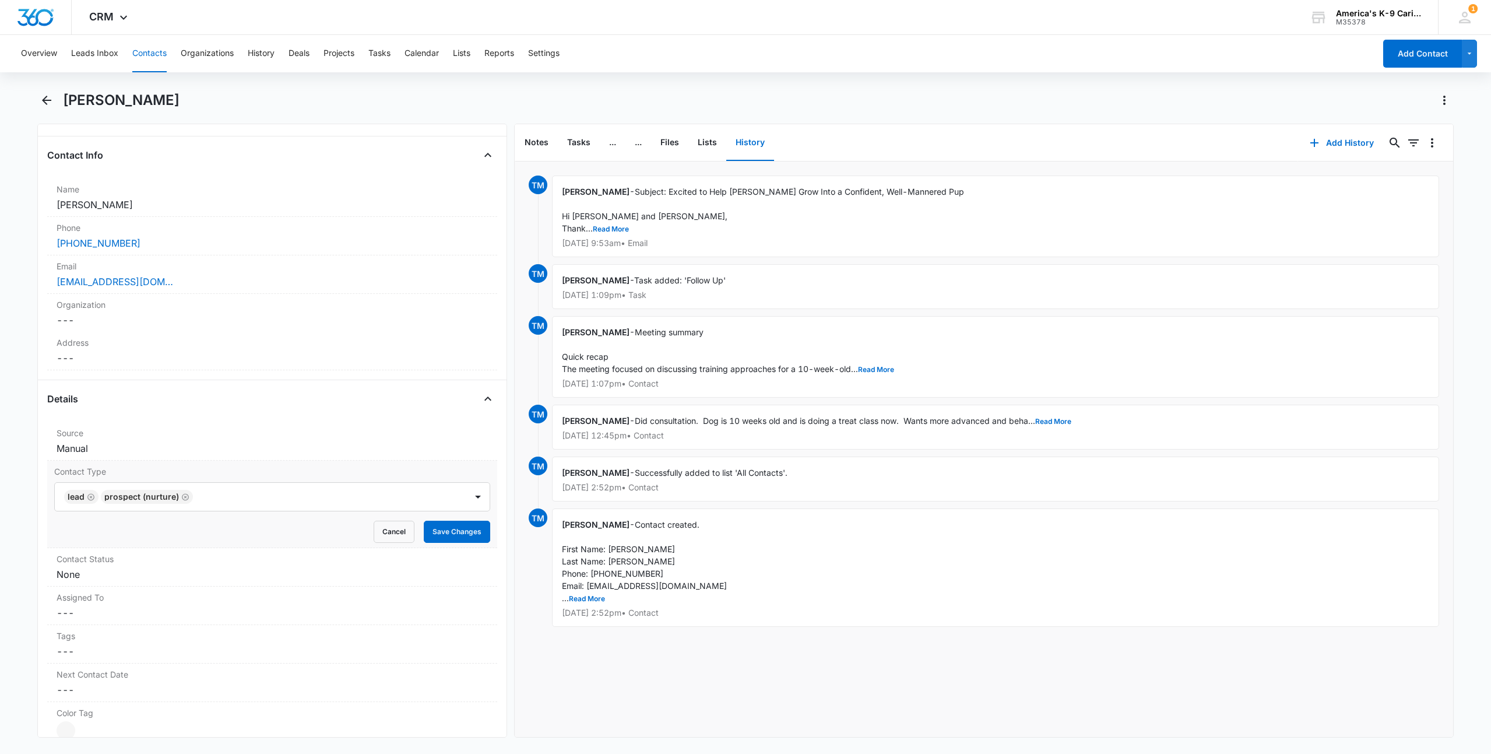
click at [481, 471] on div "Contact Type Lead Prospect (nurture) Cancel Save Changes" at bounding box center [272, 503] width 450 height 87
click at [439, 533] on button "Save Changes" at bounding box center [457, 531] width 66 height 22
click at [238, 581] on div "Contact Status Cancel Save Changes None" at bounding box center [272, 567] width 450 height 38
click at [469, 583] on div at bounding box center [478, 584] width 19 height 19
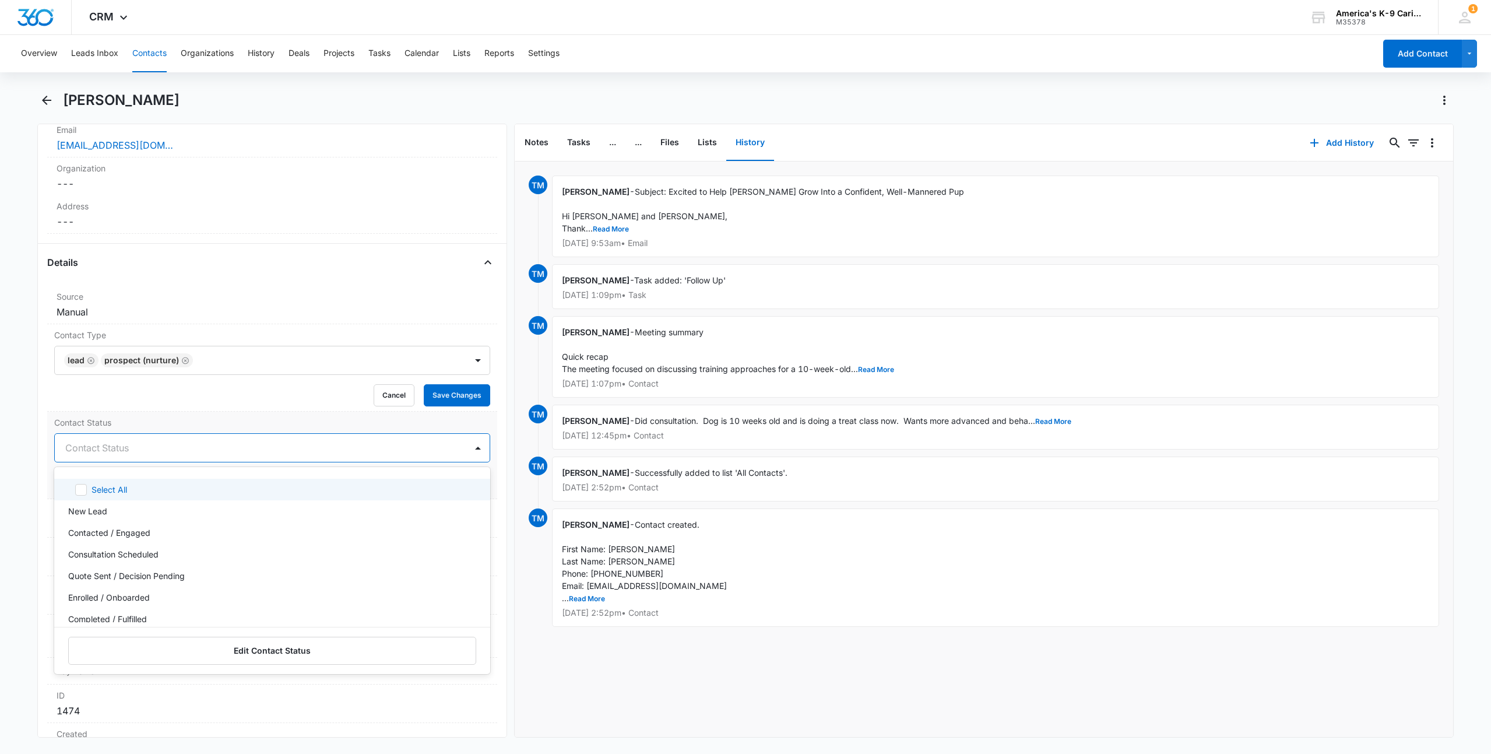
scroll to position [350, 0]
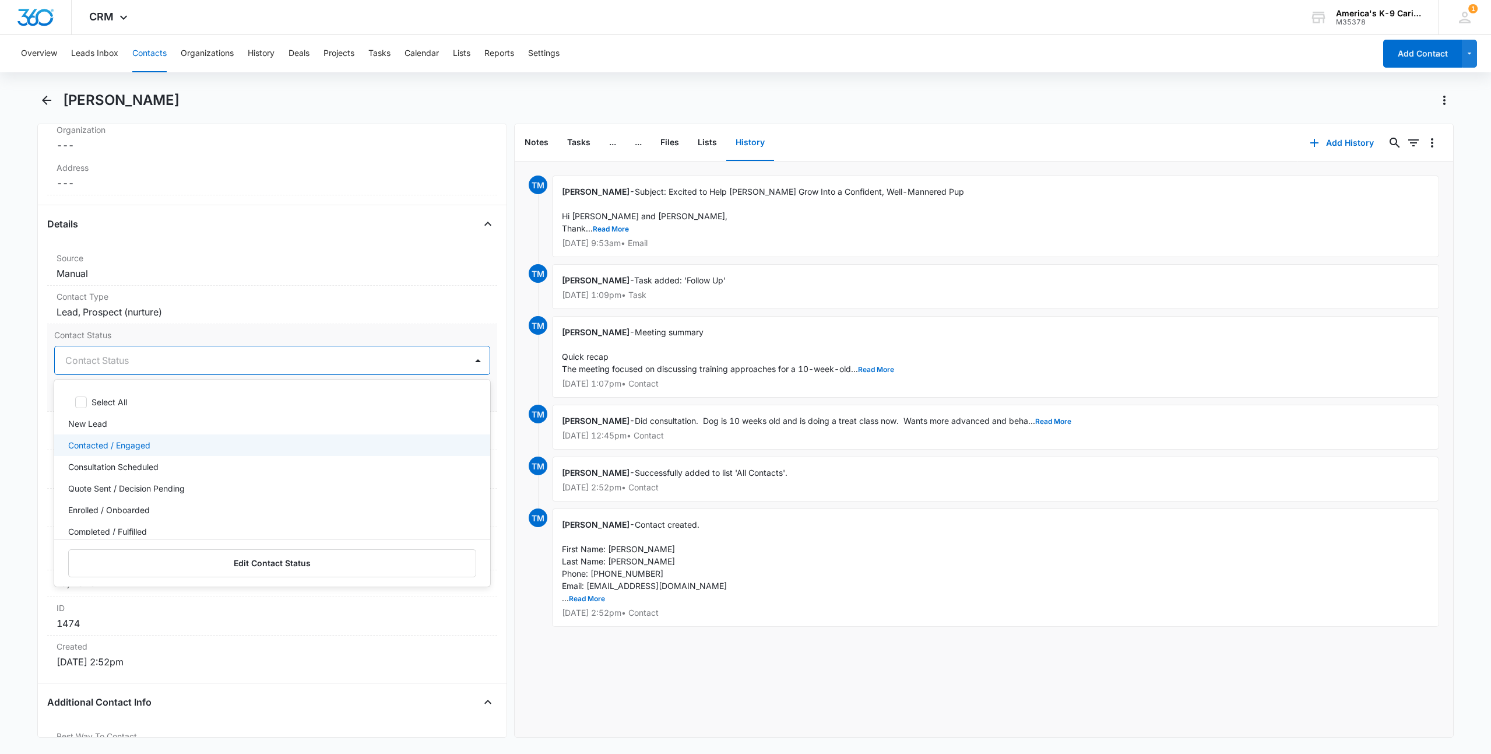
click at [152, 446] on div "Contacted / Engaged" at bounding box center [271, 445] width 406 height 12
click at [156, 467] on p "Consultation Scheduled" at bounding box center [113, 468] width 90 height 12
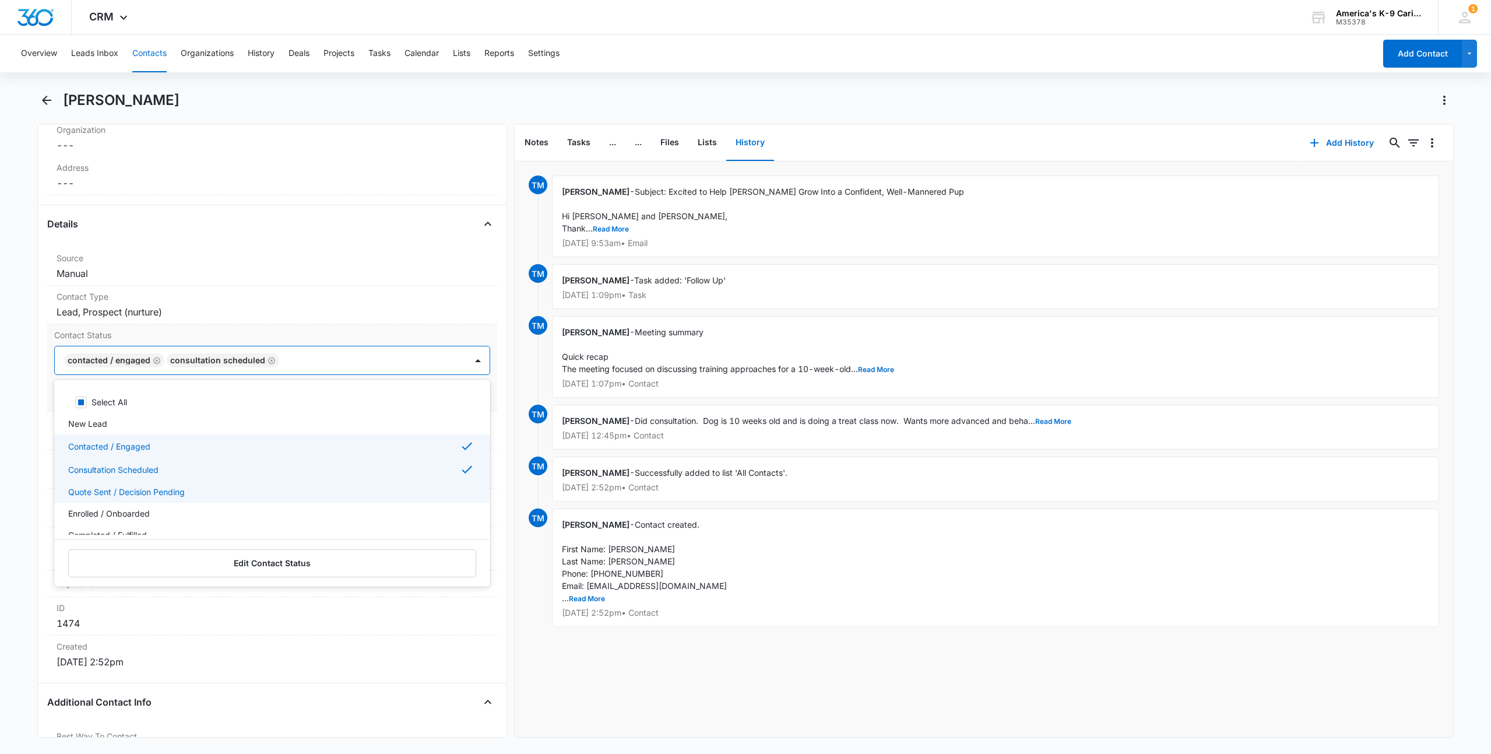
click at [162, 492] on p "Quote Sent / Decision Pending" at bounding box center [126, 491] width 117 height 12
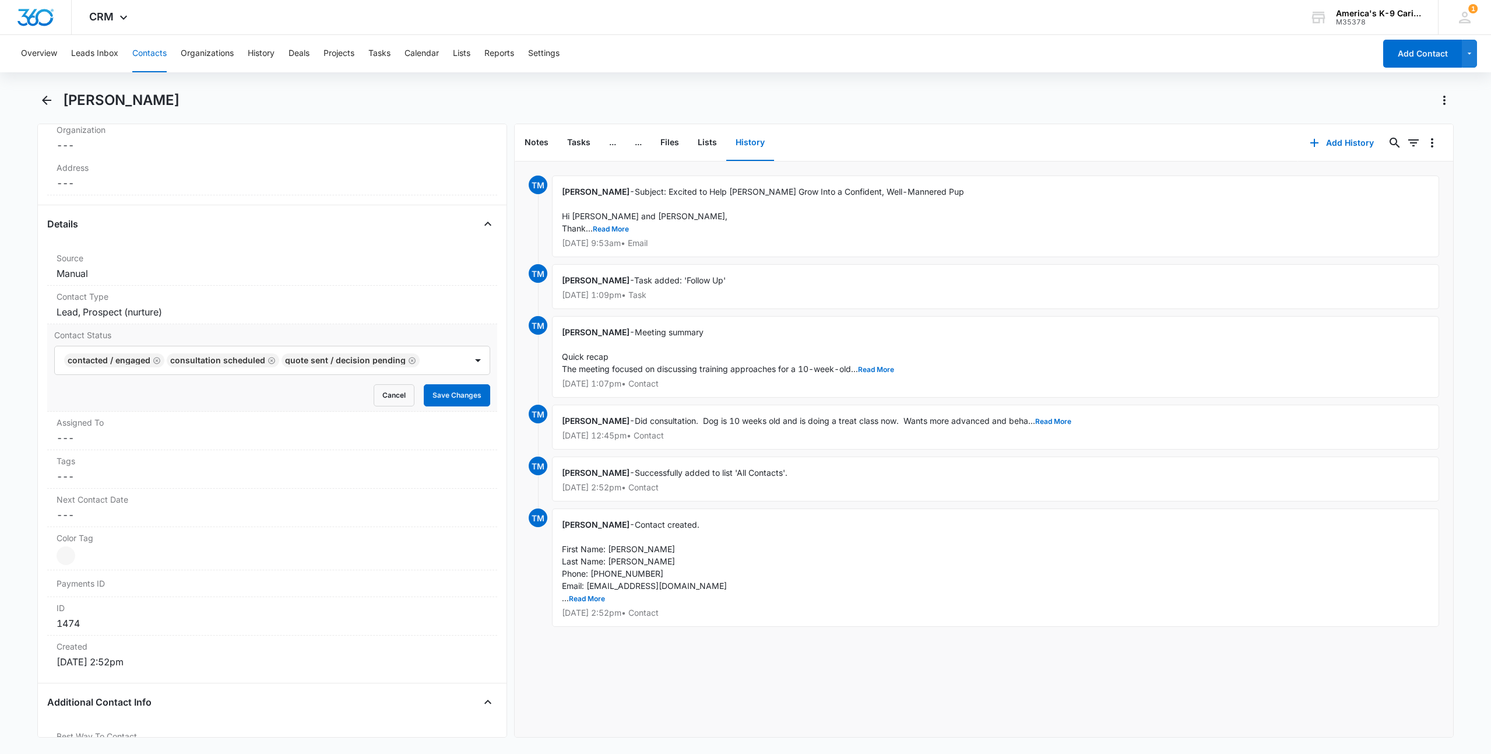
click at [488, 351] on div "Contact Status Contacted / Engaged Consultation Scheduled Quote Sent / Decision…" at bounding box center [272, 367] width 450 height 87
click at [455, 397] on button "Save Changes" at bounding box center [457, 395] width 66 height 22
click at [41, 102] on icon "Back" at bounding box center [47, 100] width 14 height 14
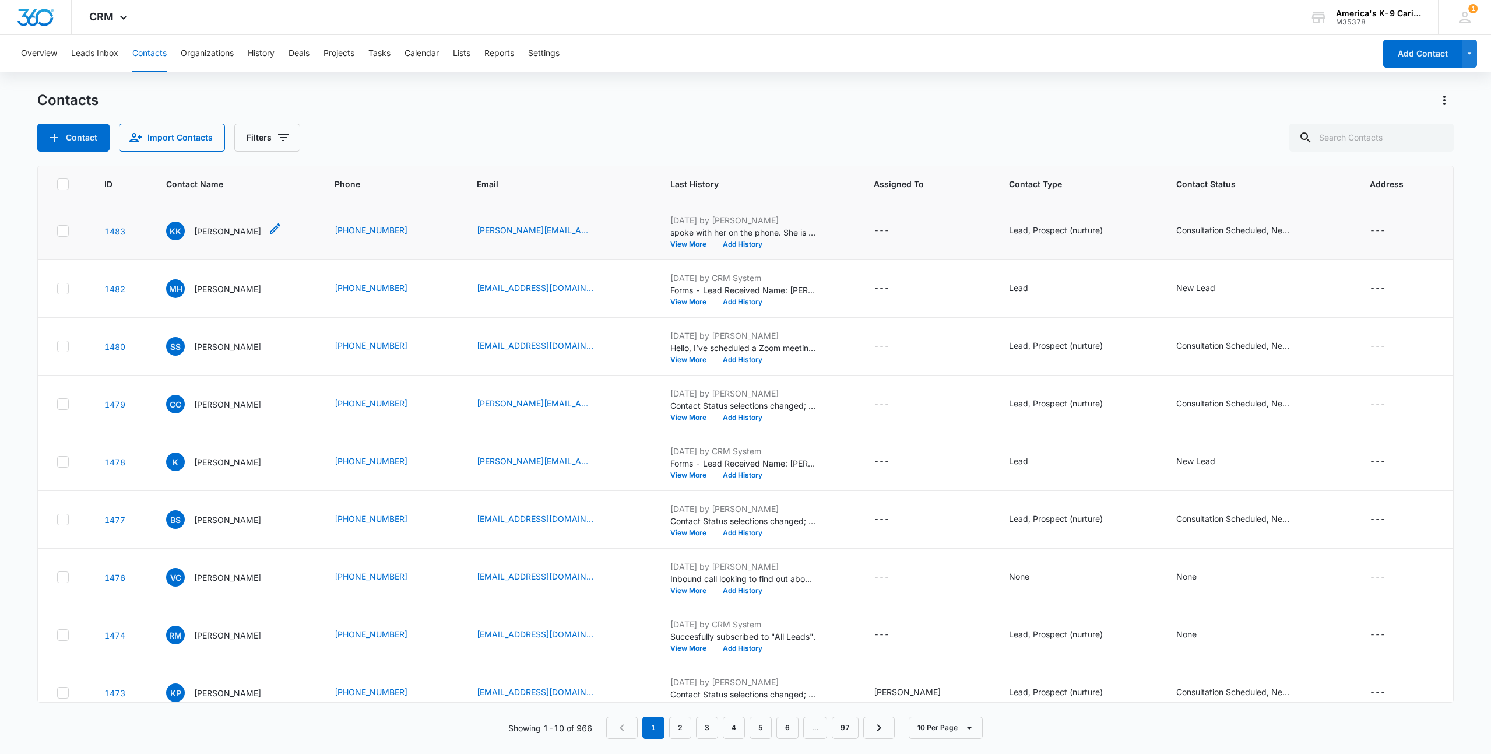
click at [237, 229] on p "[PERSON_NAME]" at bounding box center [227, 231] width 67 height 12
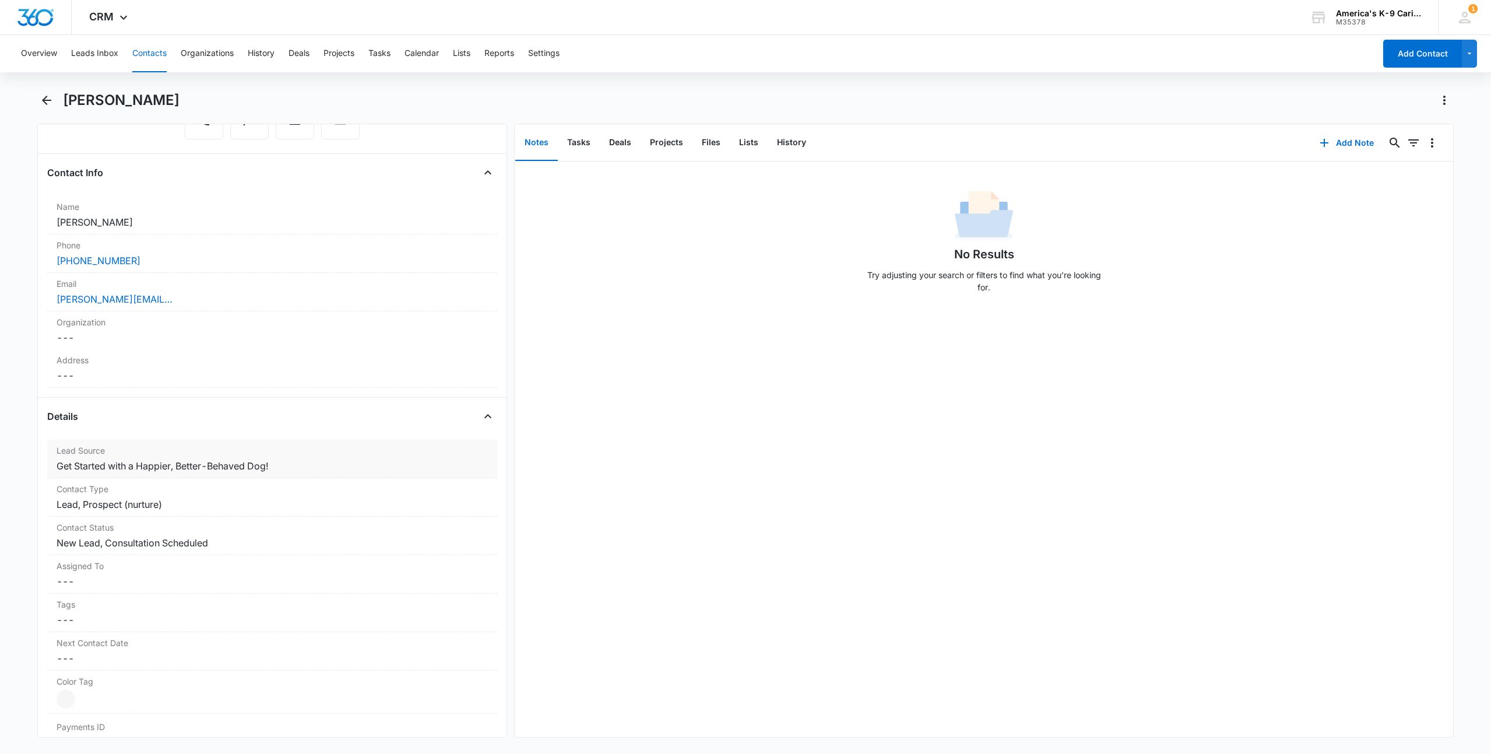
scroll to position [117, 0]
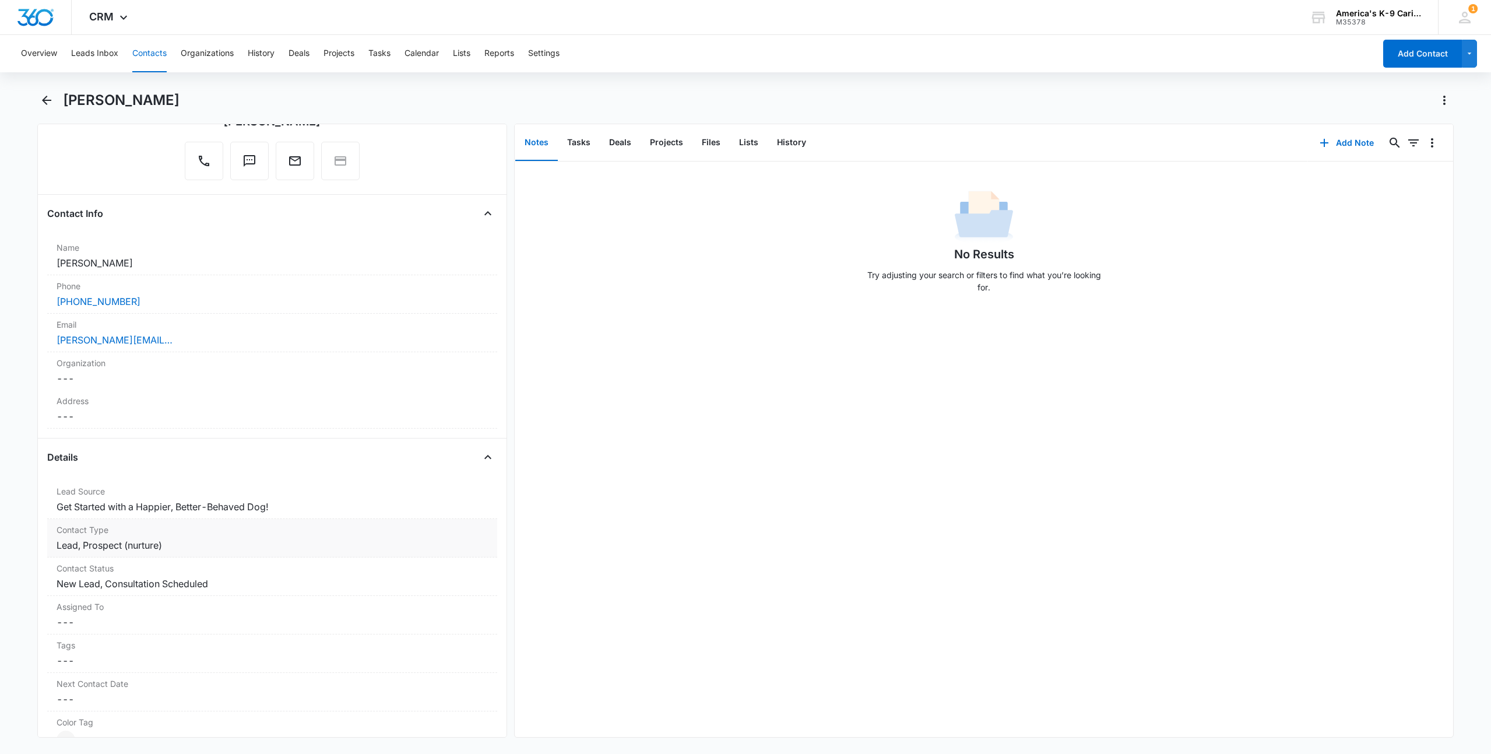
click at [432, 537] on div "Contact Type Cancel Save Changes Lead, Prospect (nurture)" at bounding box center [272, 538] width 450 height 38
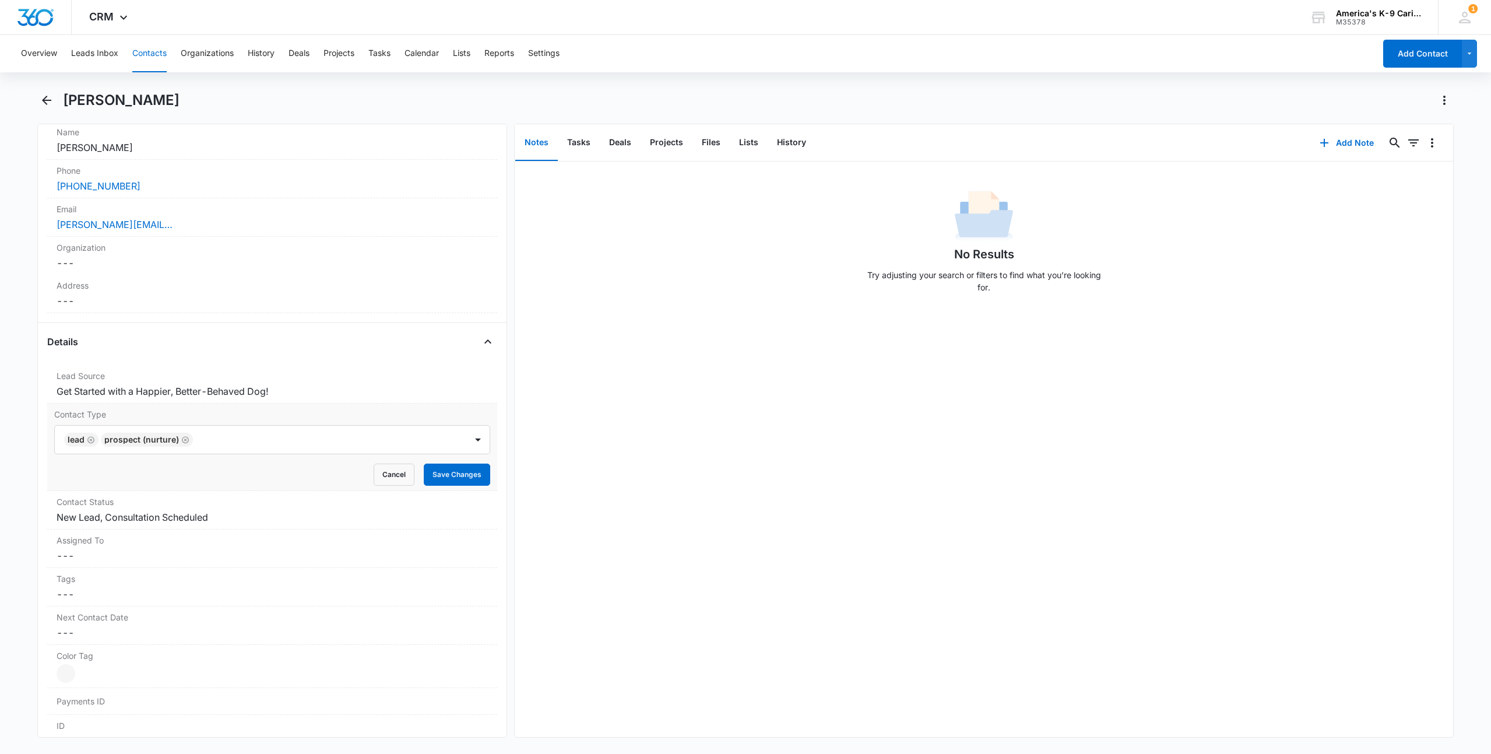
scroll to position [233, 0]
click at [90, 438] on icon "Remove Lead" at bounding box center [90, 438] width 7 height 7
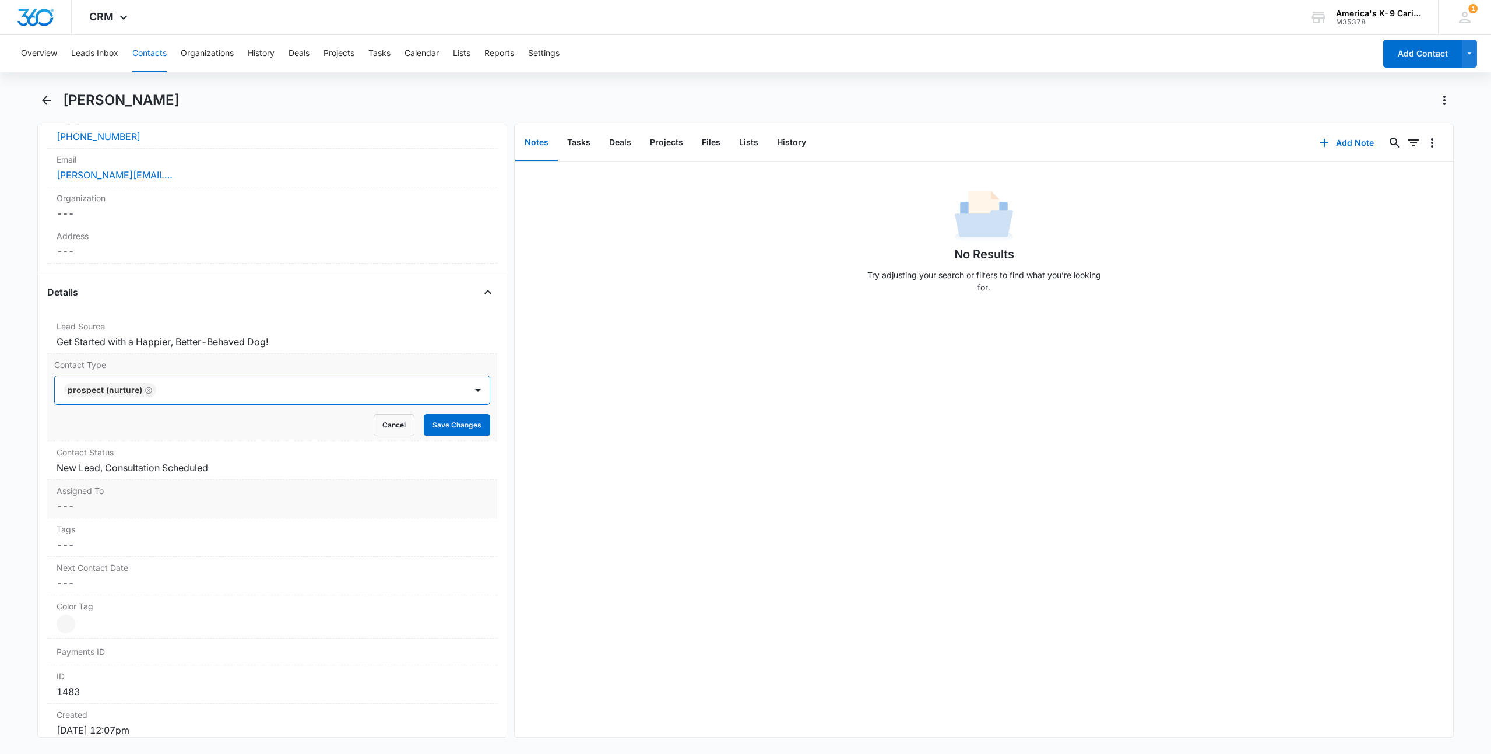
scroll to position [291, 0]
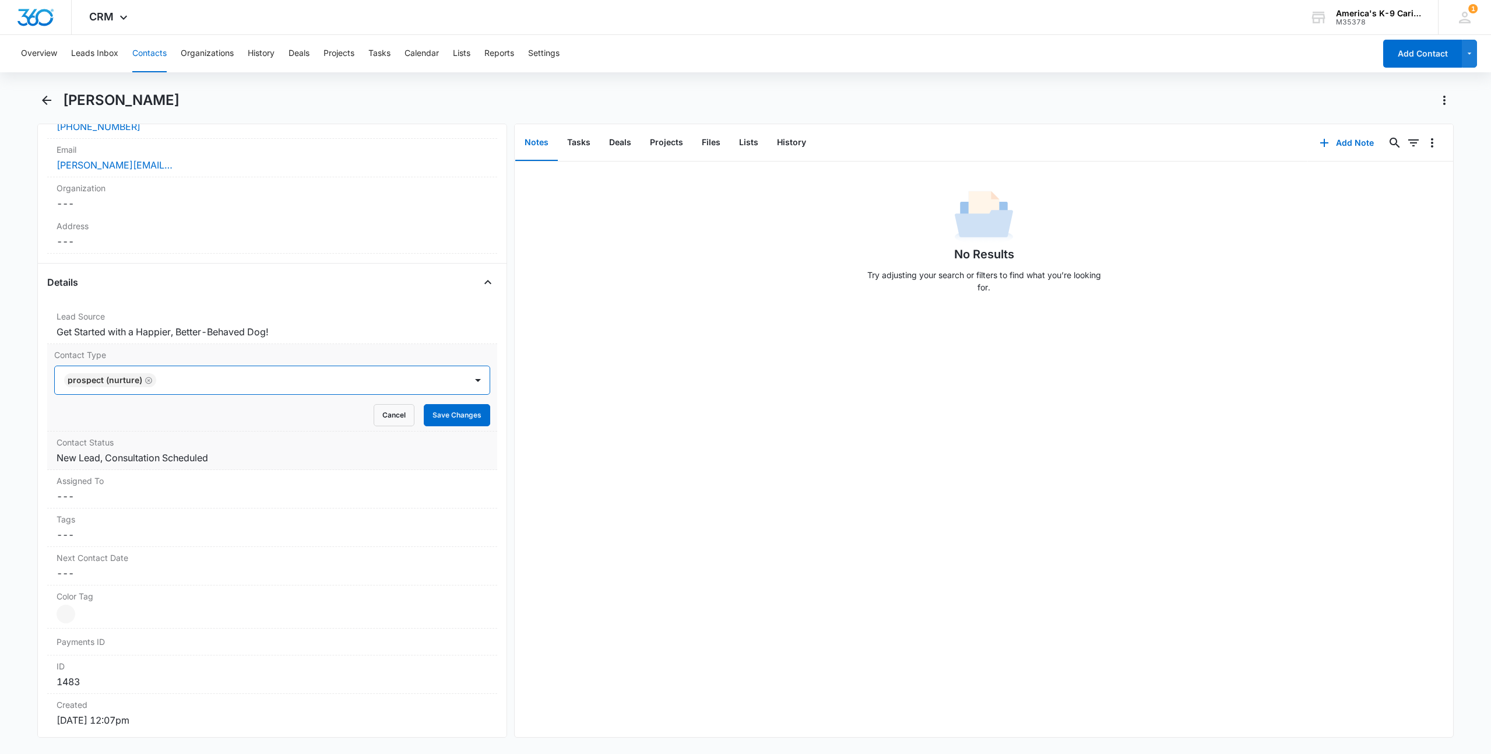
click at [241, 456] on dd "Cancel Save Changes New Lead, Consultation Scheduled" at bounding box center [272, 458] width 431 height 14
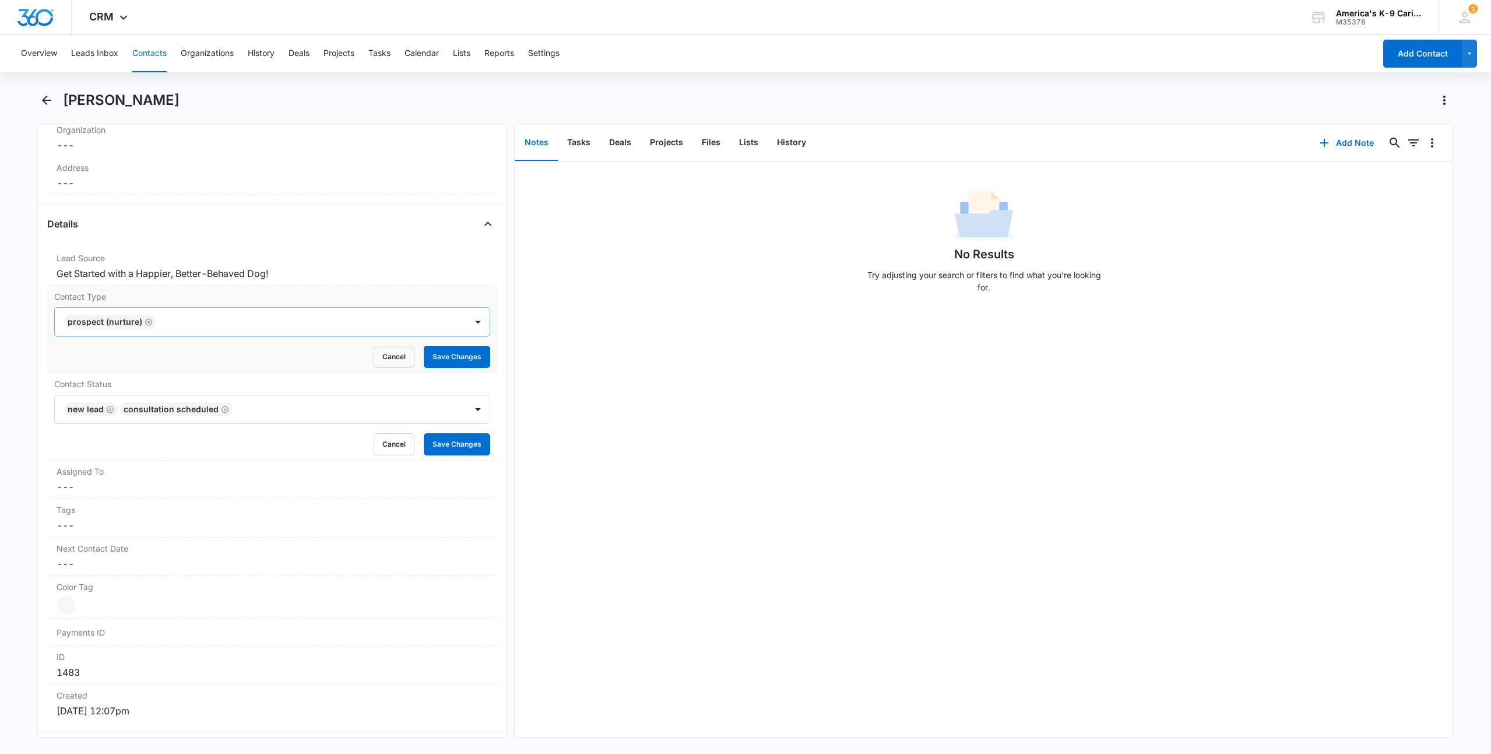
click at [597, 264] on div "No Results Try adjusting your search or filters to find what you’re looking for." at bounding box center [984, 244] width 938 height 115
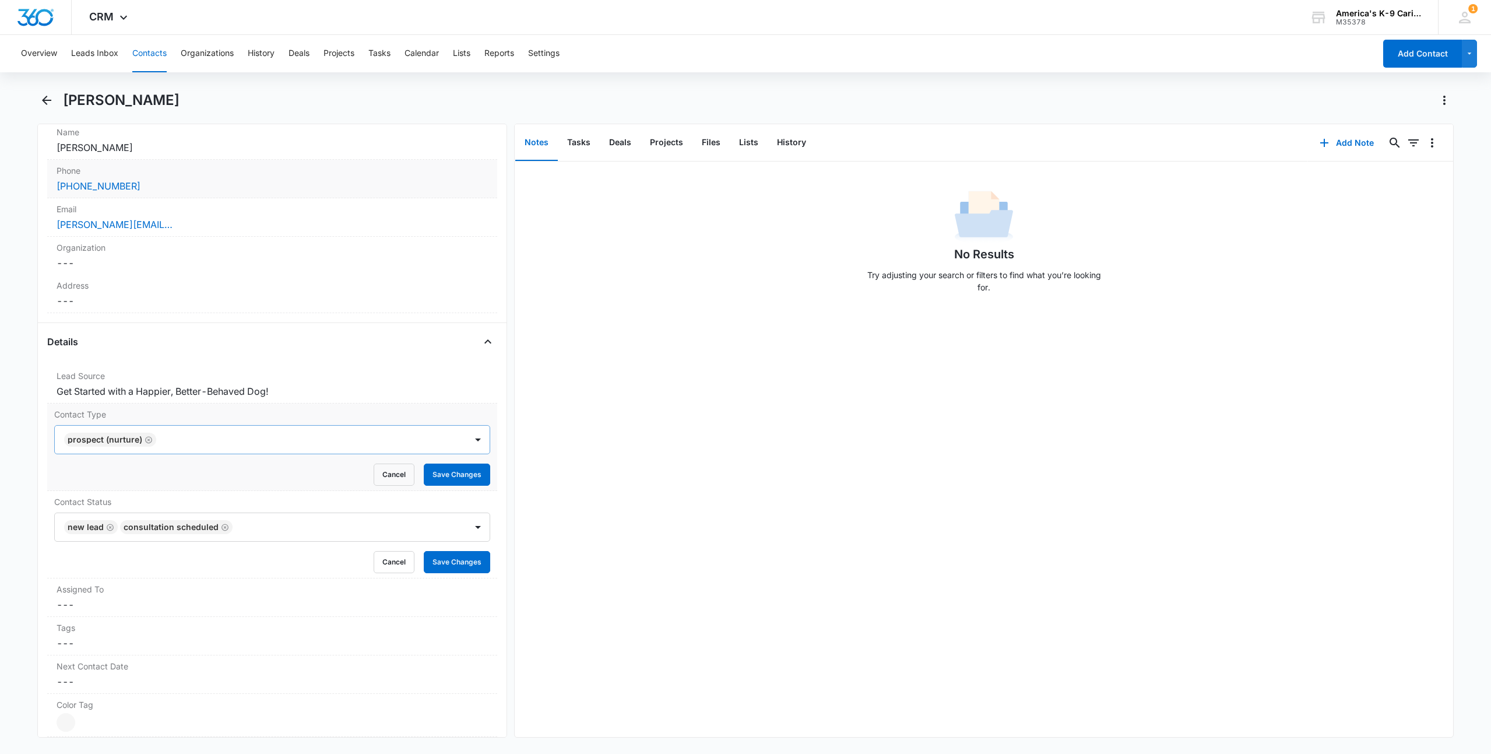
scroll to position [233, 0]
click at [470, 436] on div at bounding box center [478, 438] width 19 height 19
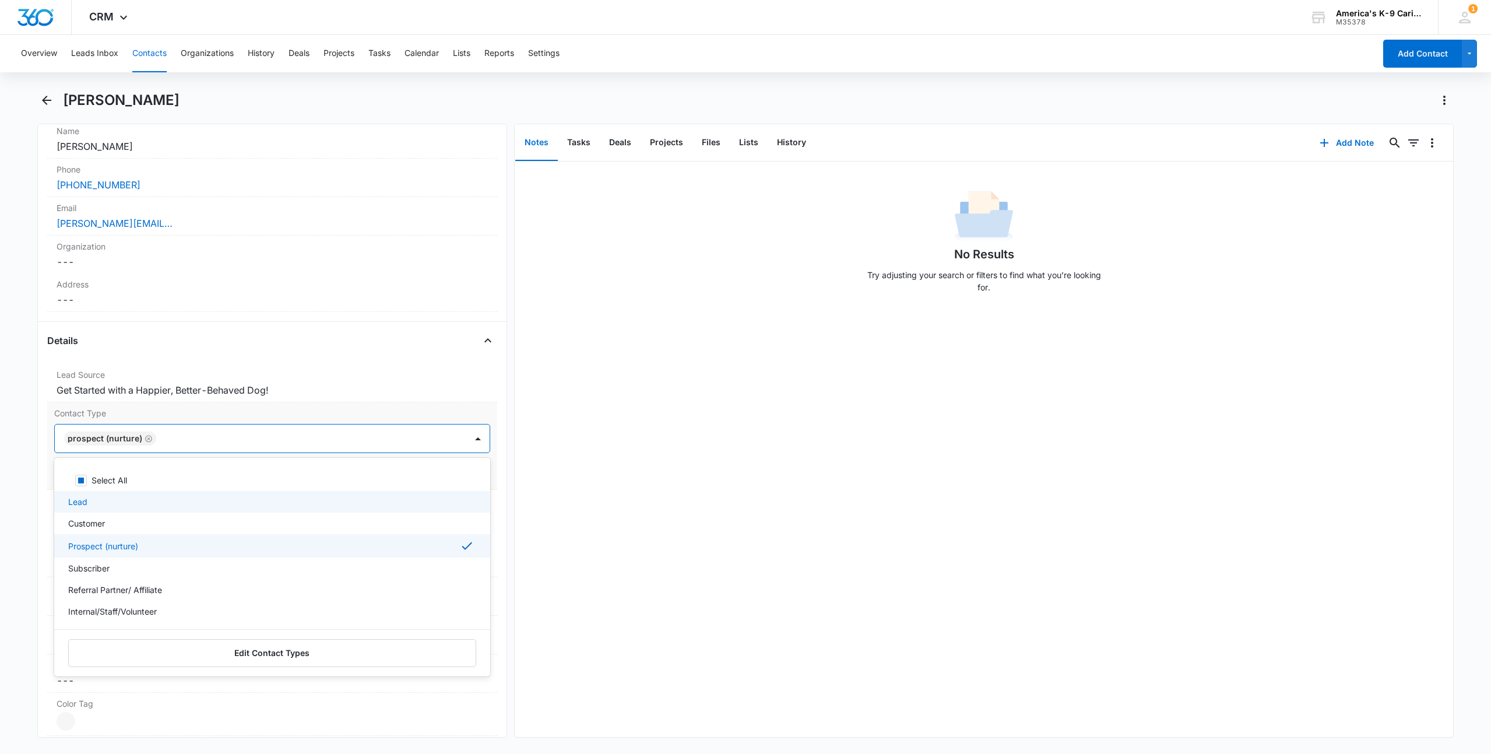
click at [83, 495] on div "Lead" at bounding box center [272, 502] width 436 height 22
click at [392, 401] on div "Lead Source Cancel Save Changes Get Started with a Happier, Better-Behaved Dog!" at bounding box center [272, 383] width 450 height 38
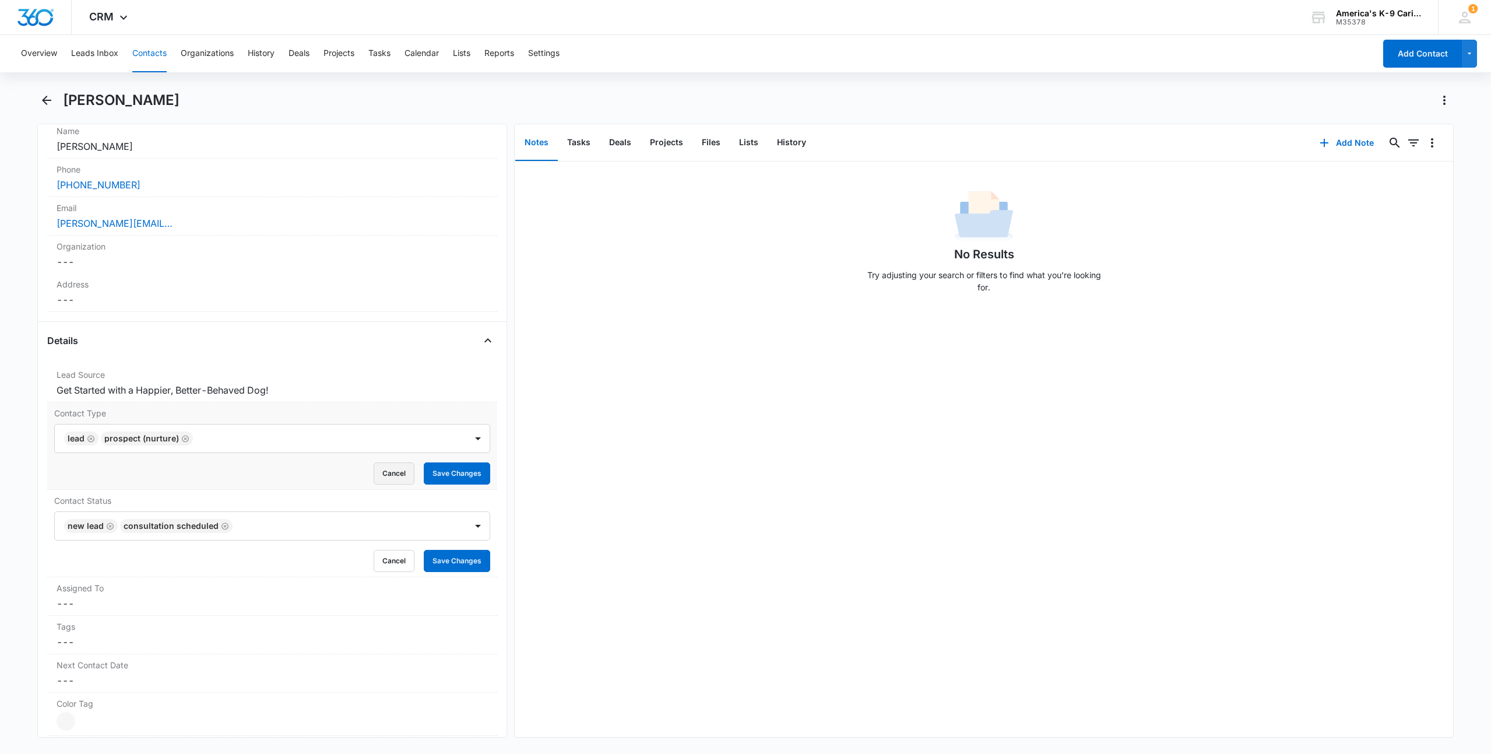
click at [379, 468] on button "Cancel" at bounding box center [394, 473] width 41 height 22
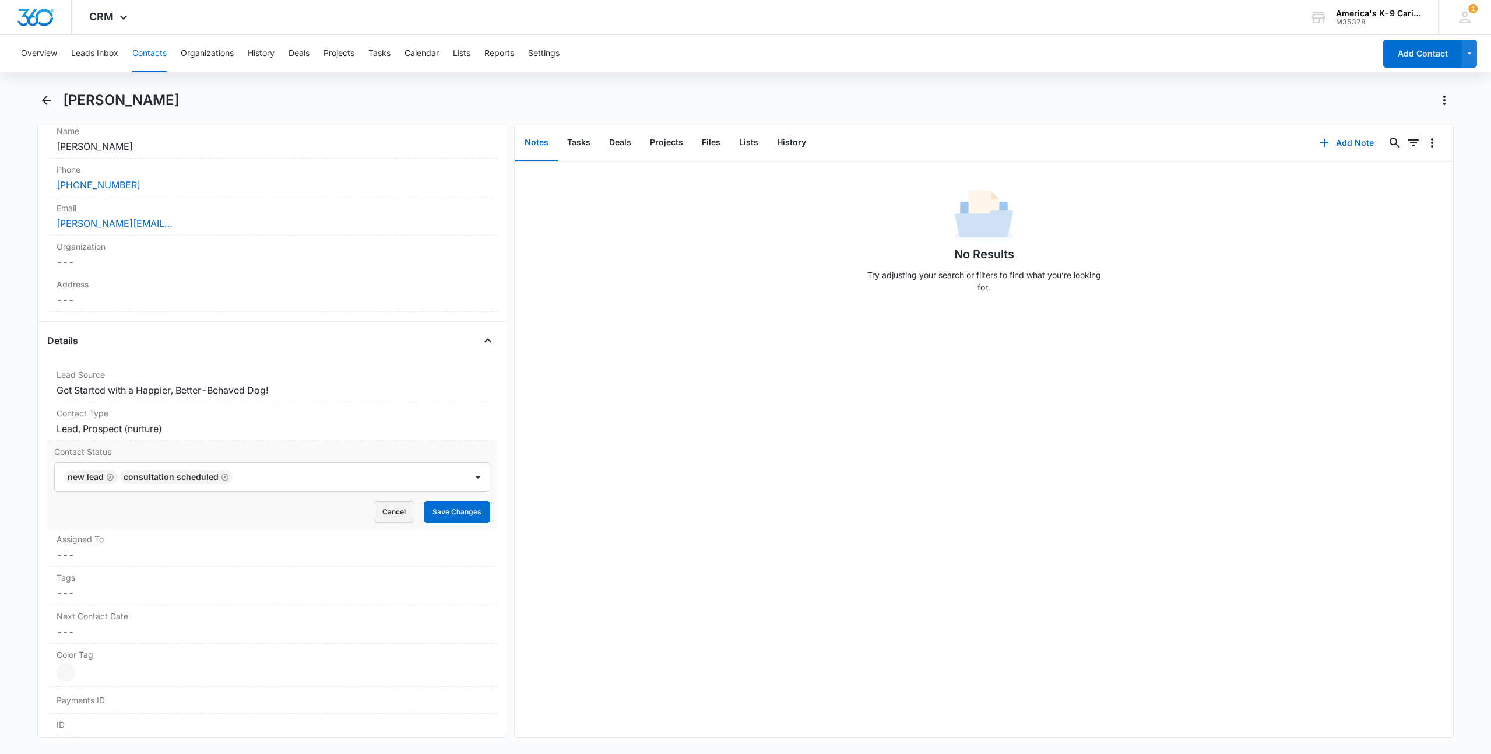
click at [374, 509] on button "Cancel" at bounding box center [394, 512] width 41 height 22
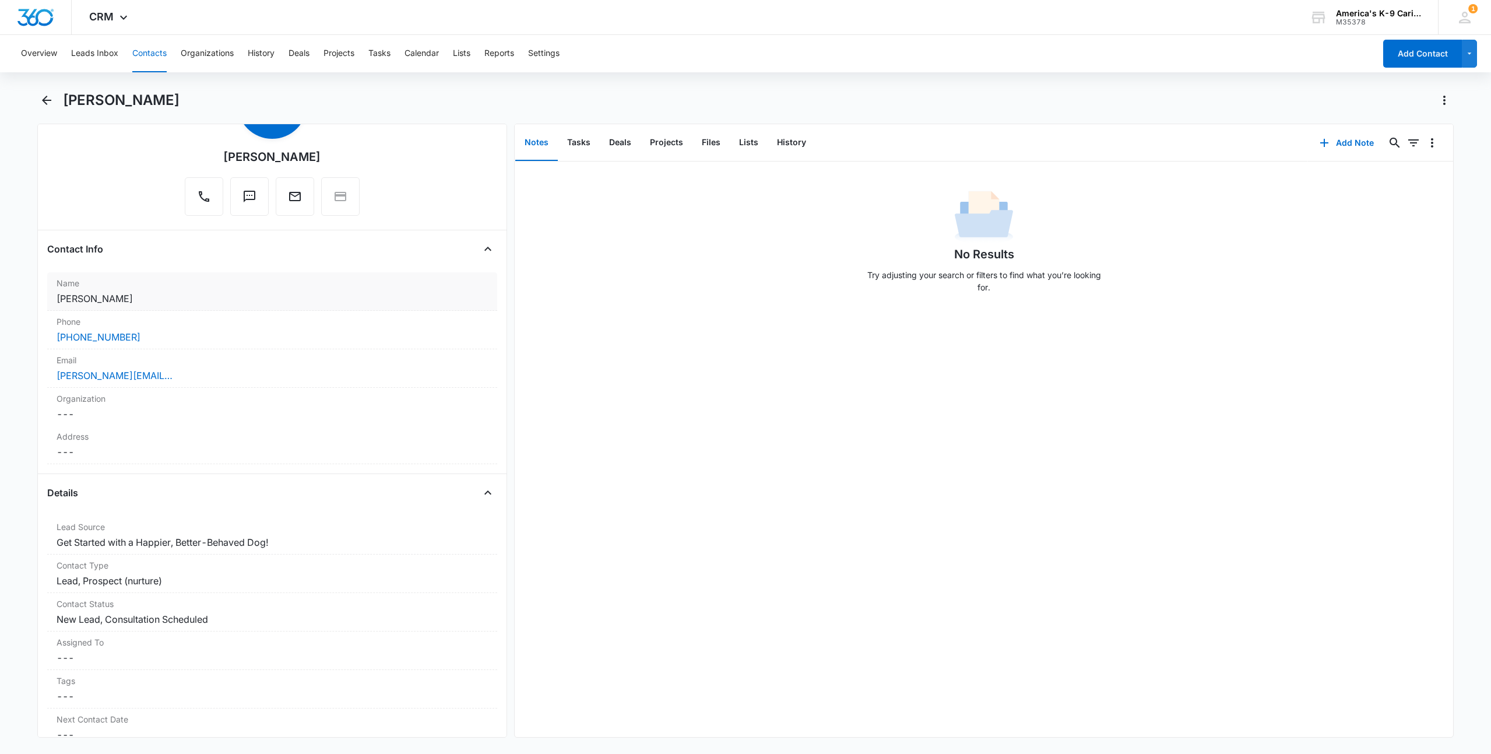
scroll to position [0, 0]
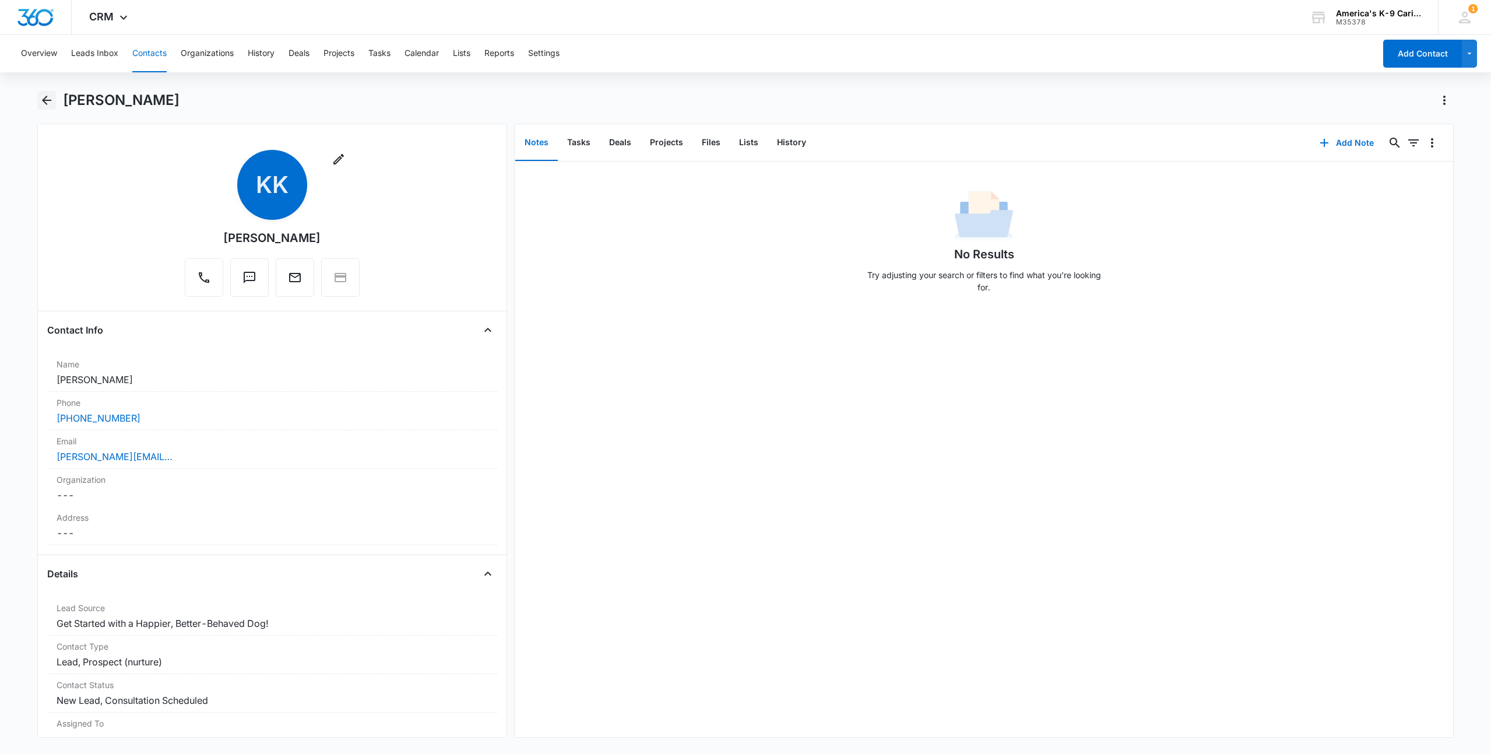
click at [47, 99] on icon "Back" at bounding box center [47, 100] width 14 height 14
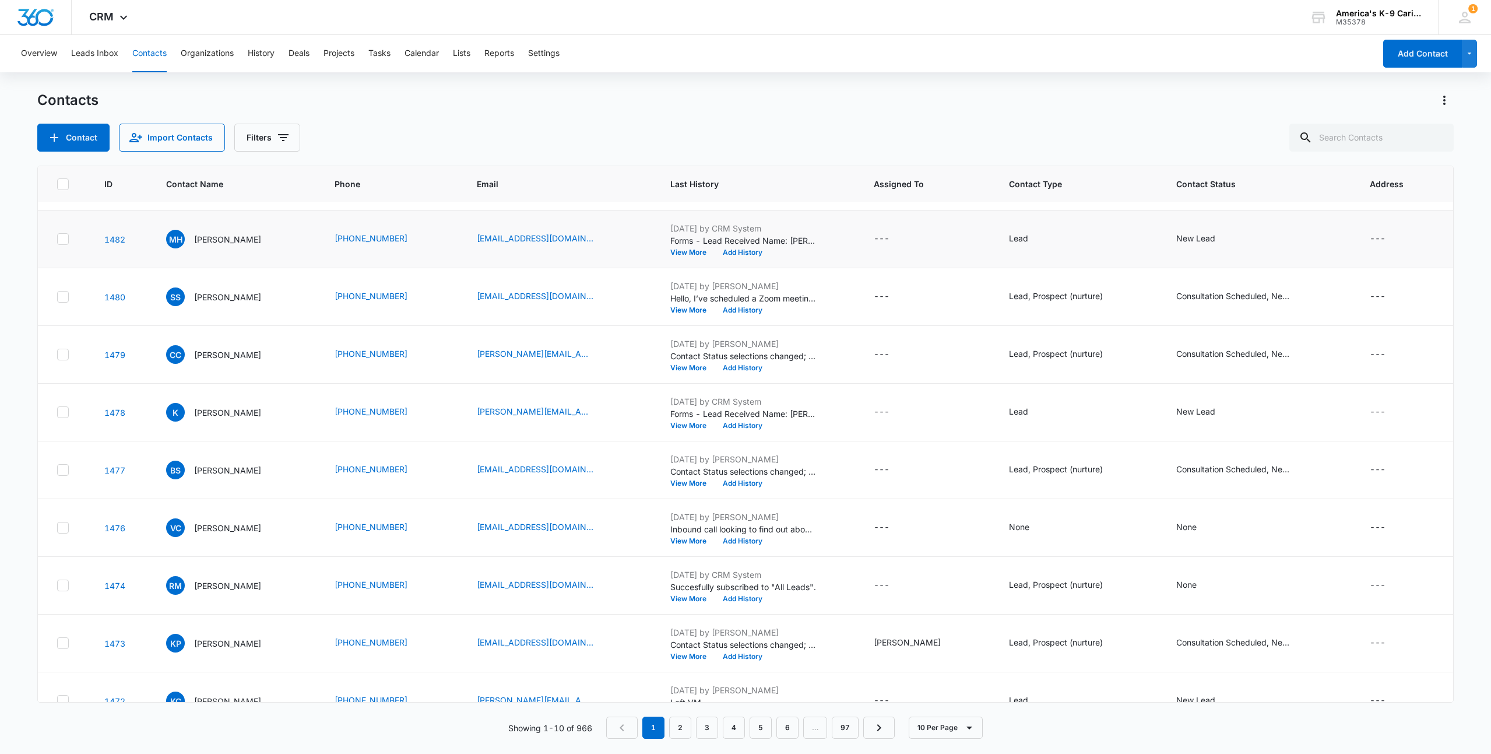
scroll to position [77, 0]
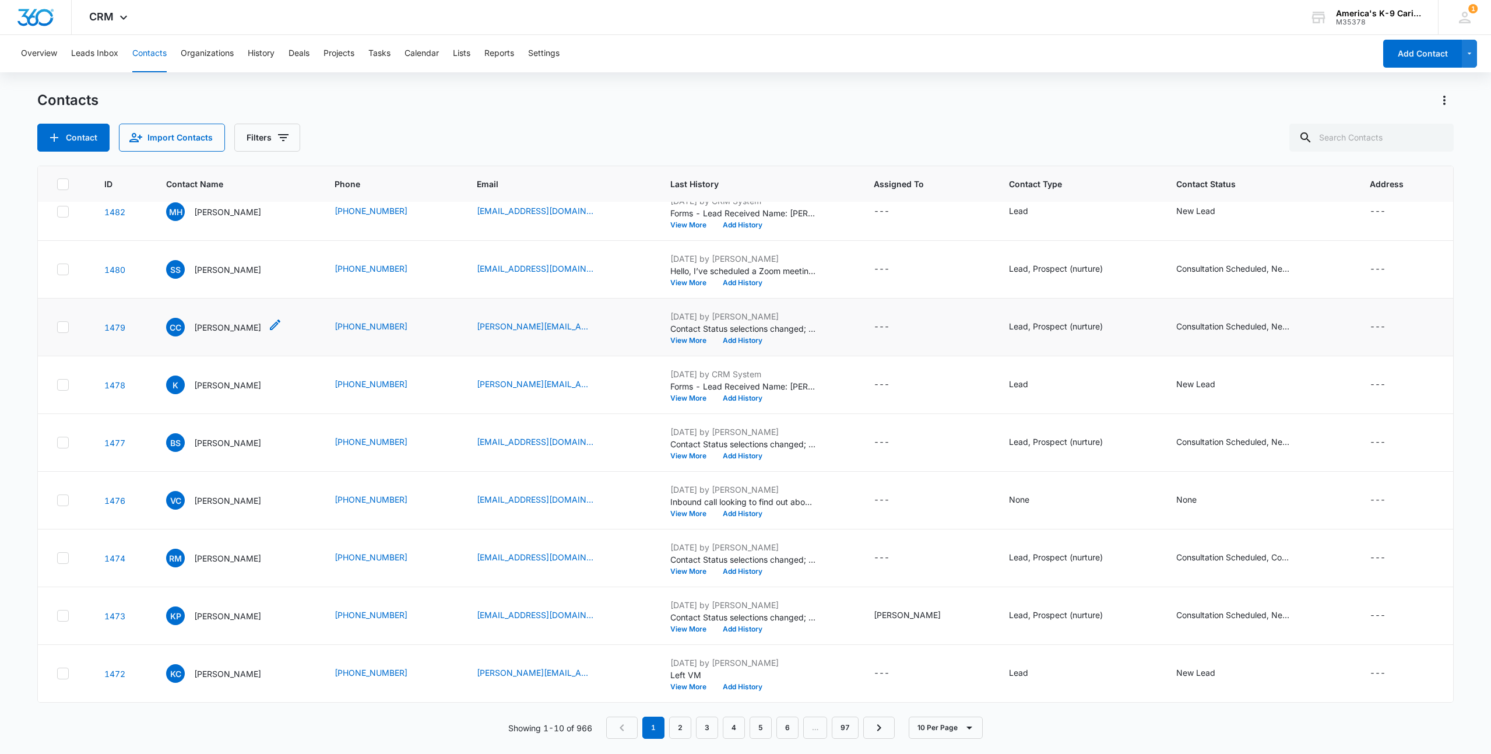
click at [225, 330] on p "[PERSON_NAME]" at bounding box center [227, 327] width 67 height 12
